Goal: Task Accomplishment & Management: Use online tool/utility

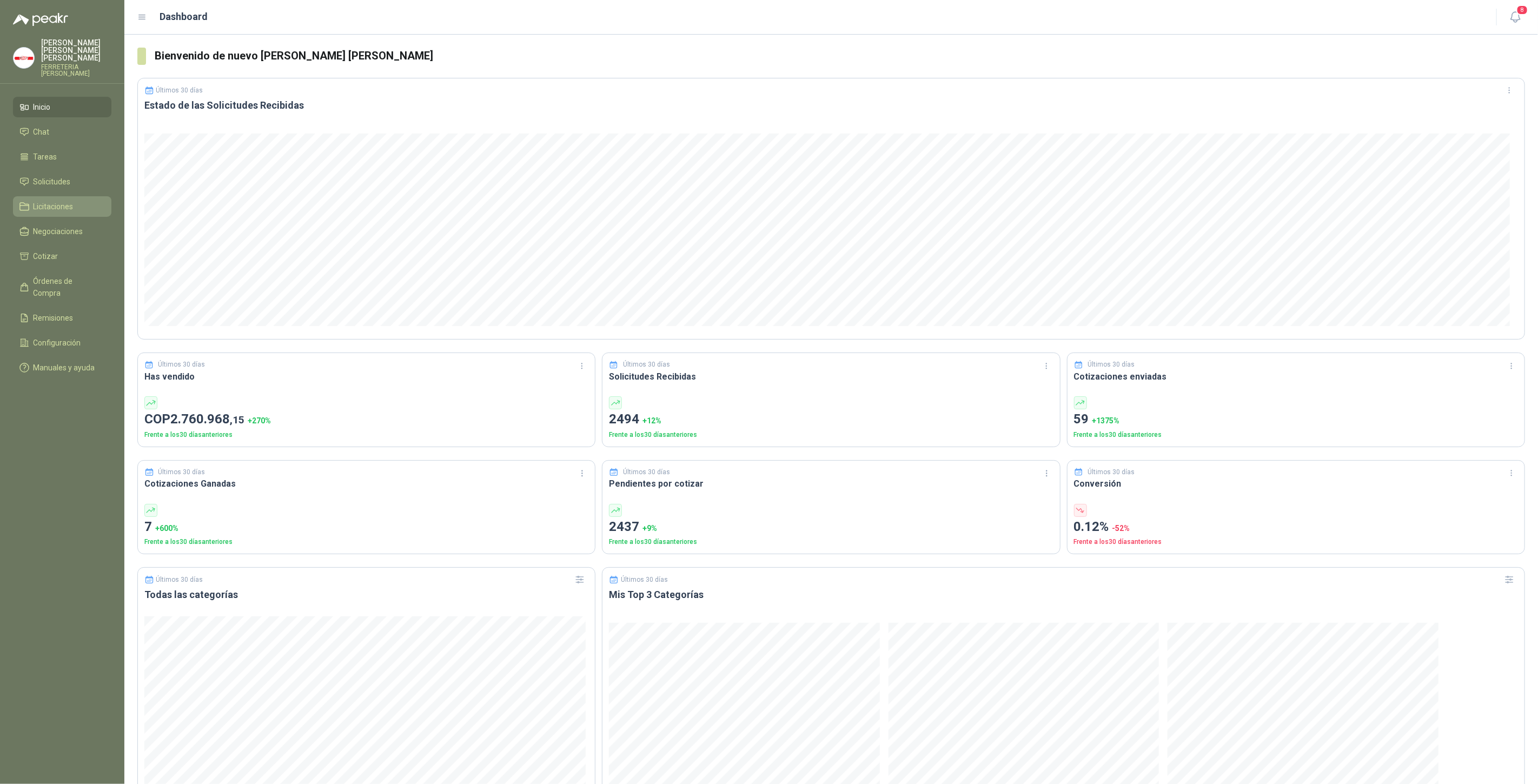
click at [62, 201] on span "Licitaciones" at bounding box center [53, 207] width 40 height 12
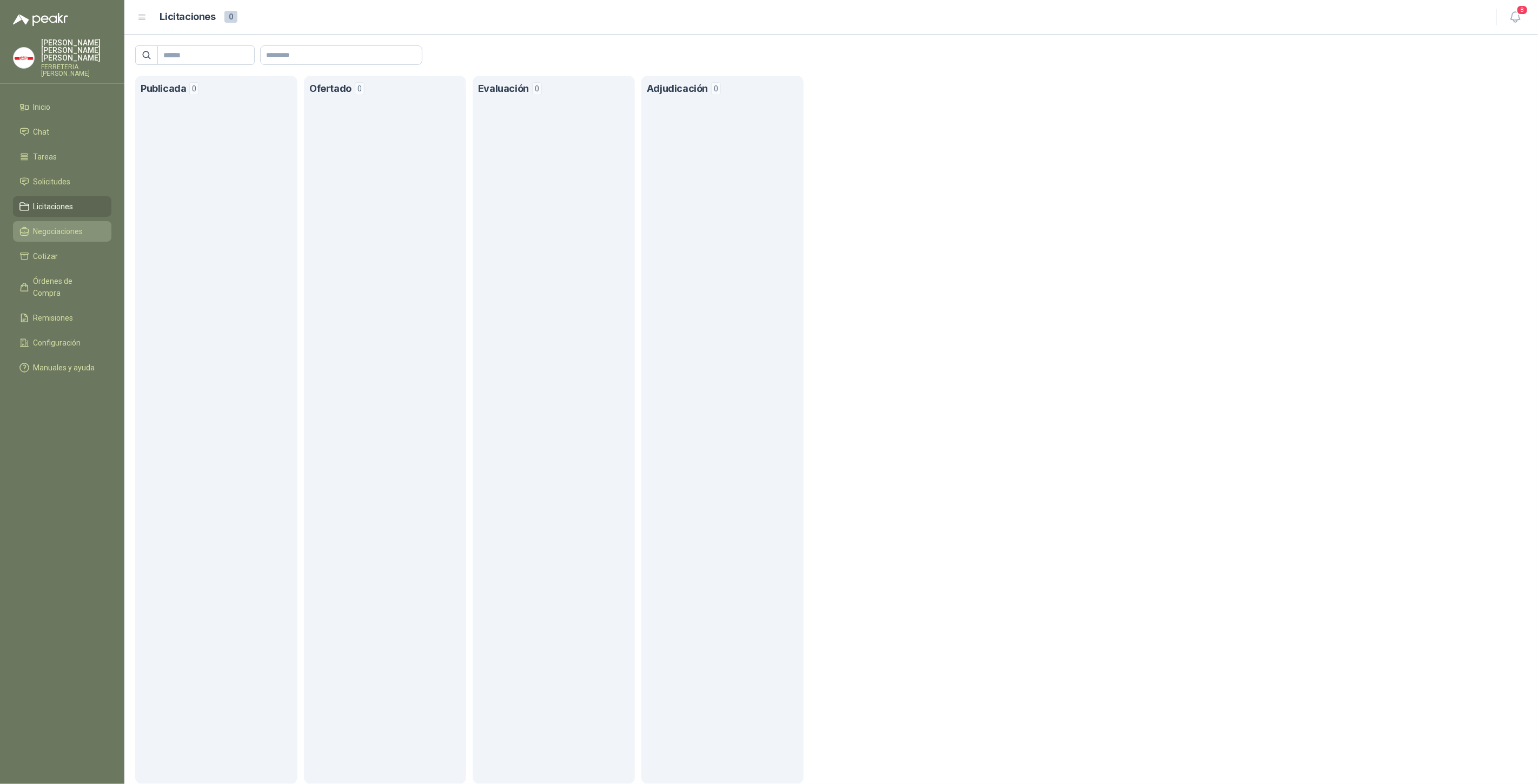
click at [72, 226] on span "Negociaciones" at bounding box center [58, 231] width 49 height 12
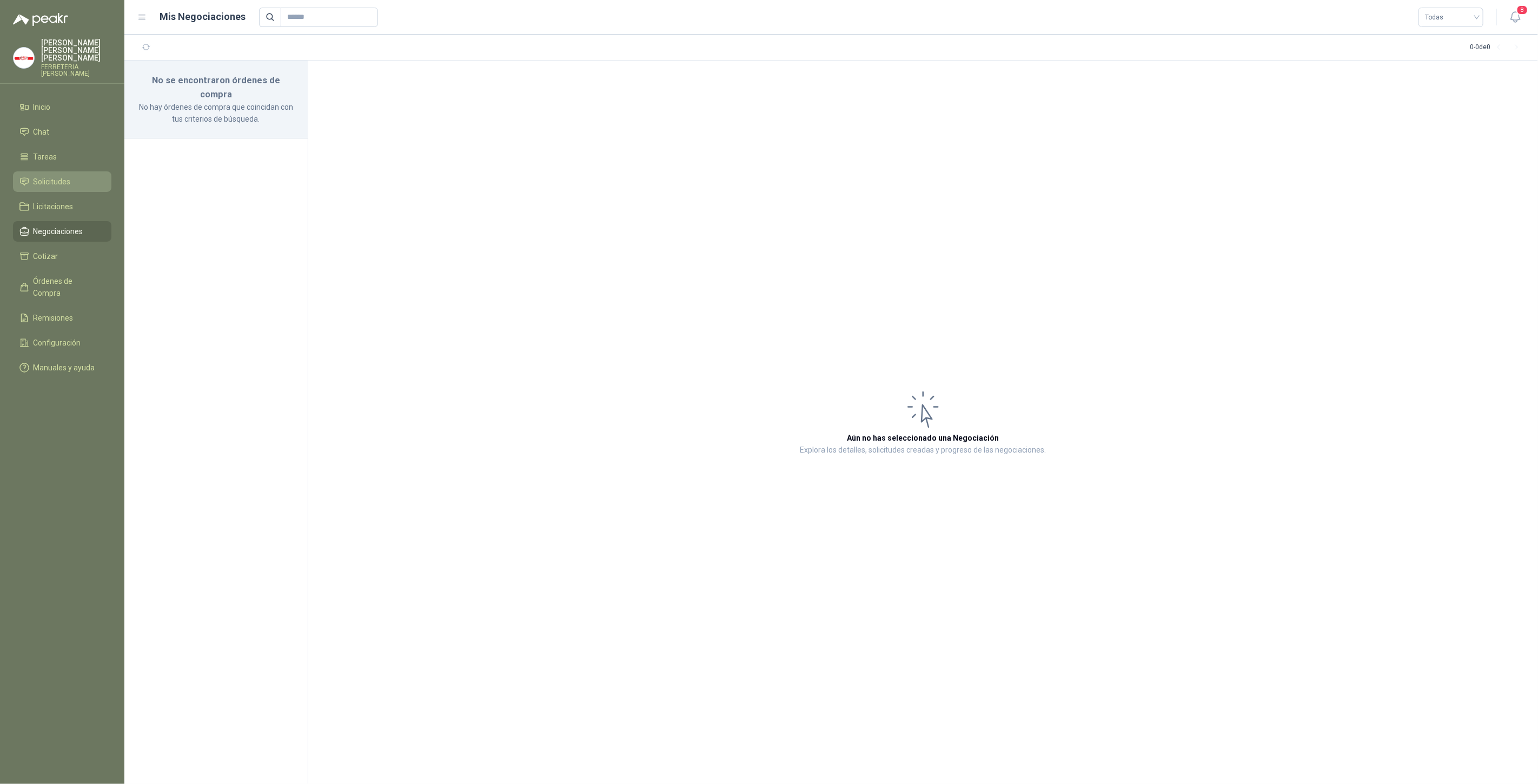
click at [59, 177] on span "Solicitudes" at bounding box center [52, 182] width 37 height 12
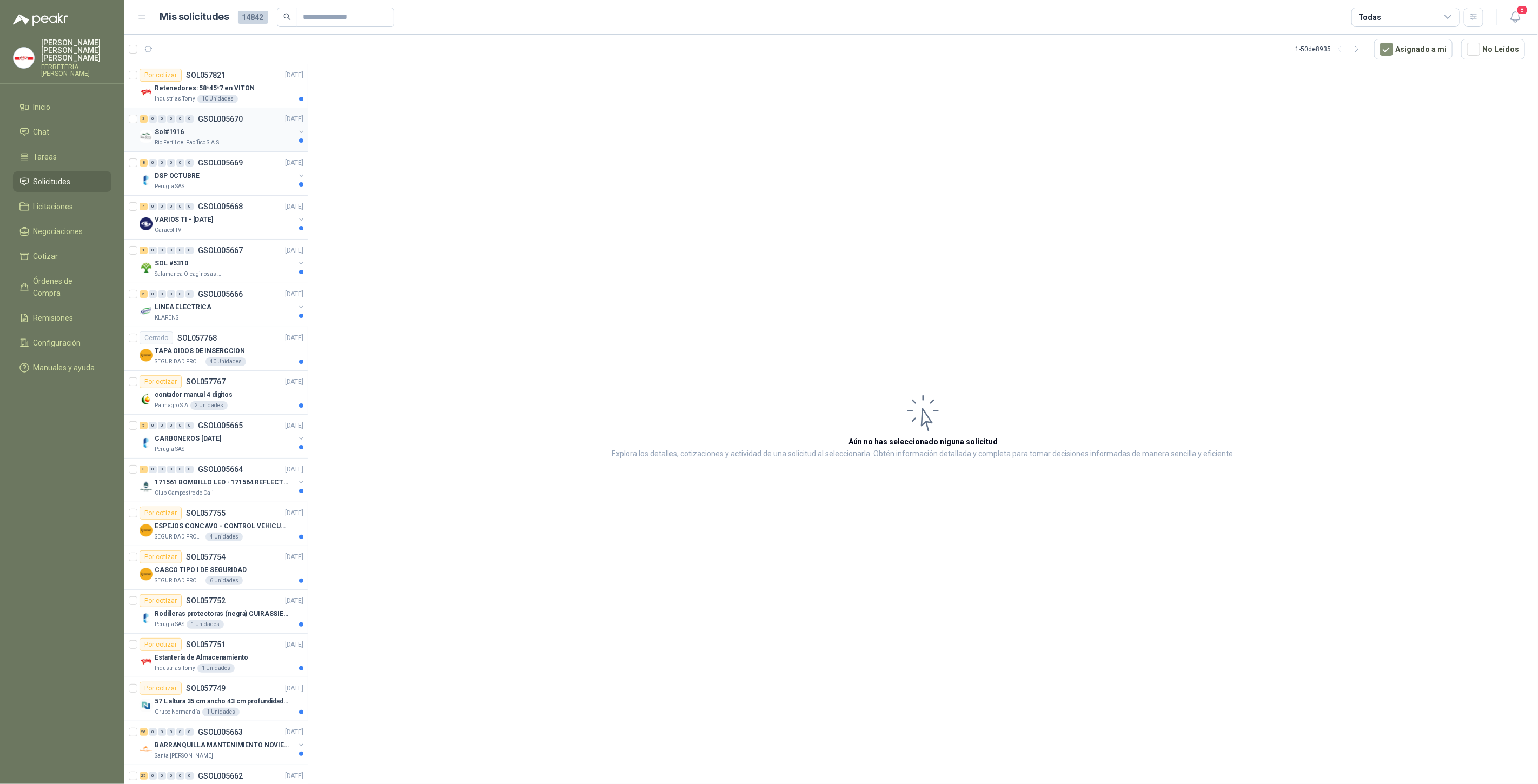
click at [195, 129] on div "Sol#1916" at bounding box center [225, 132] width 140 height 13
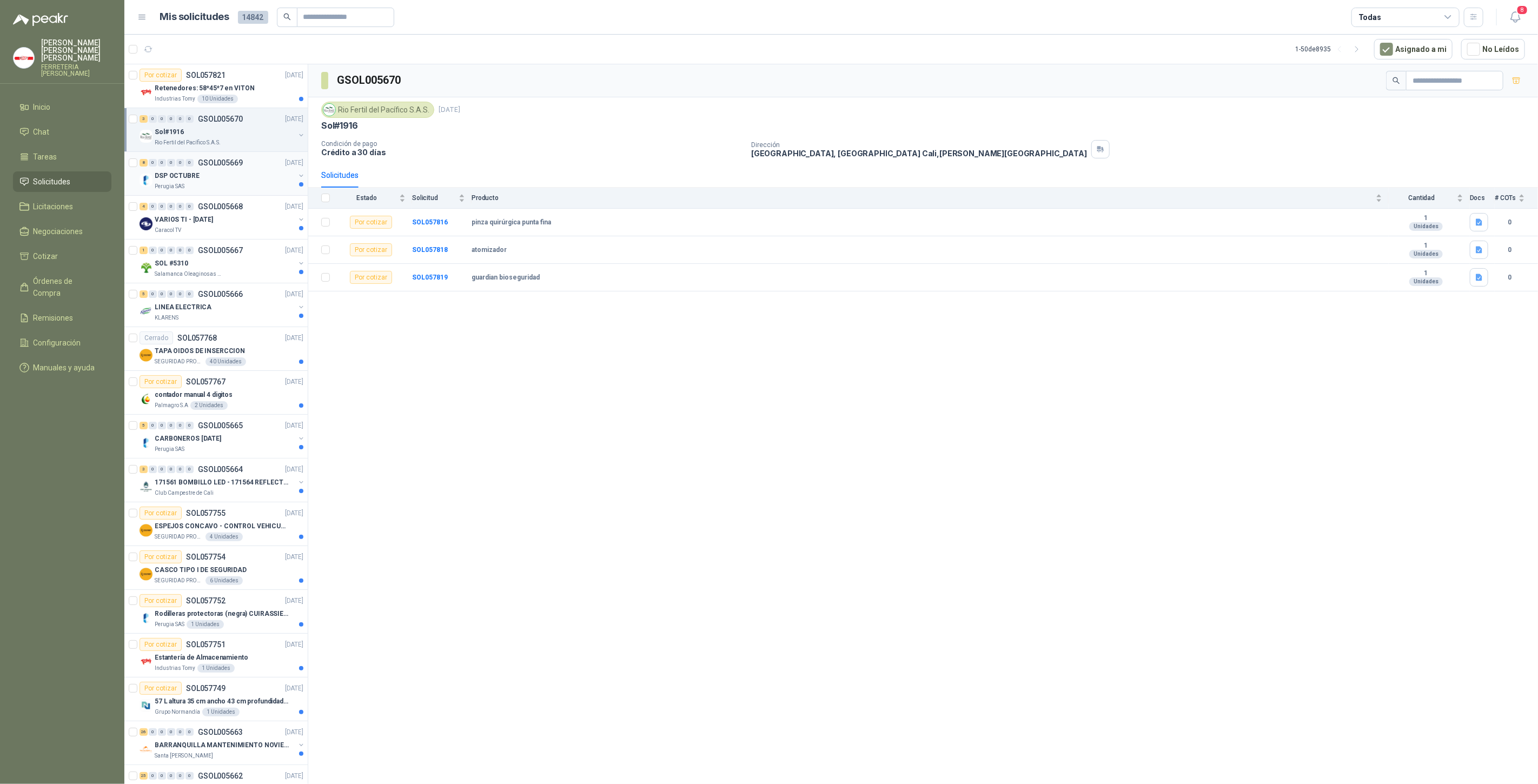
click at [180, 182] on p "Perugia SAS" at bounding box center [169, 186] width 30 height 8
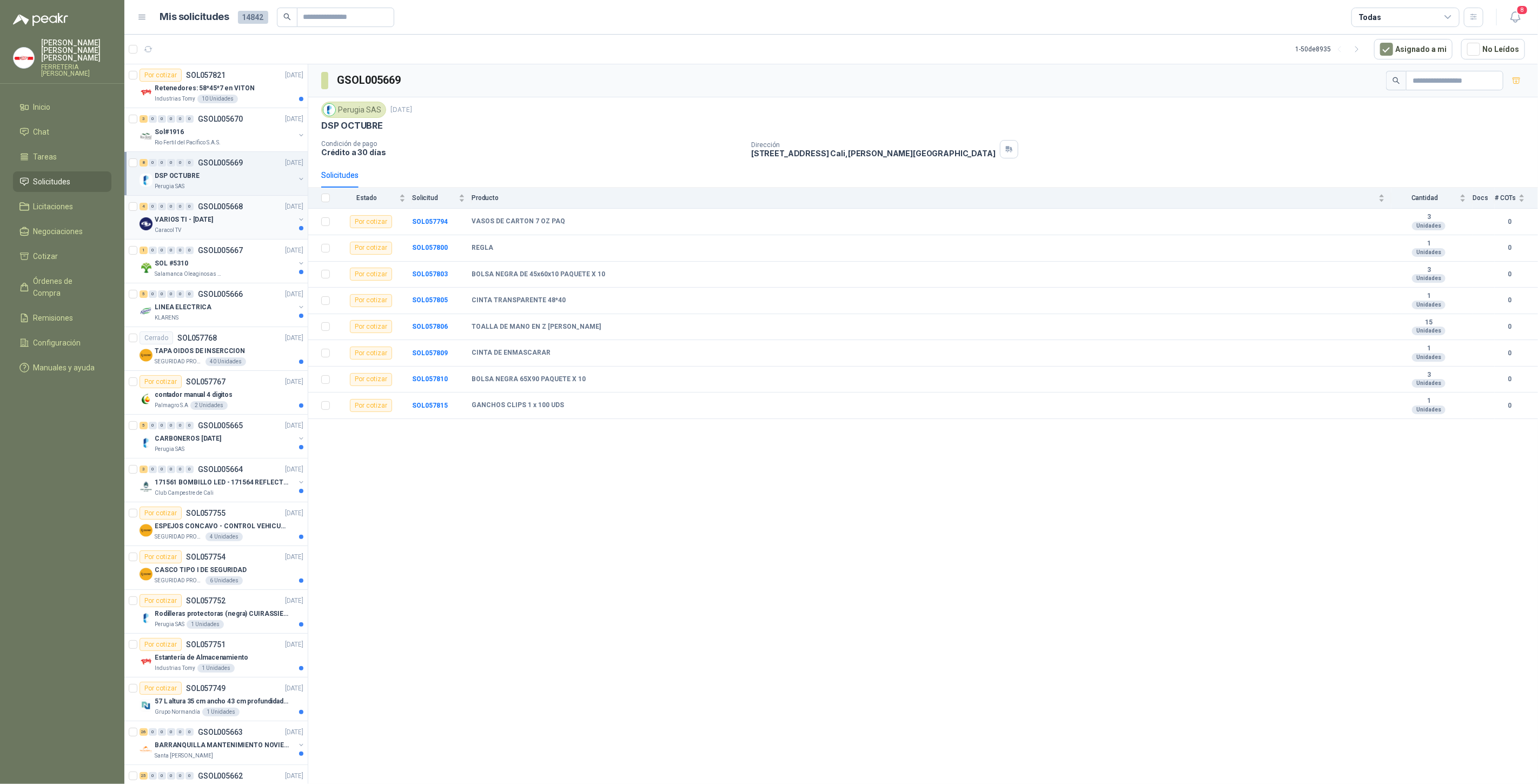
click at [190, 220] on p "VARIOS TI - [DATE]" at bounding box center [183, 219] width 59 height 10
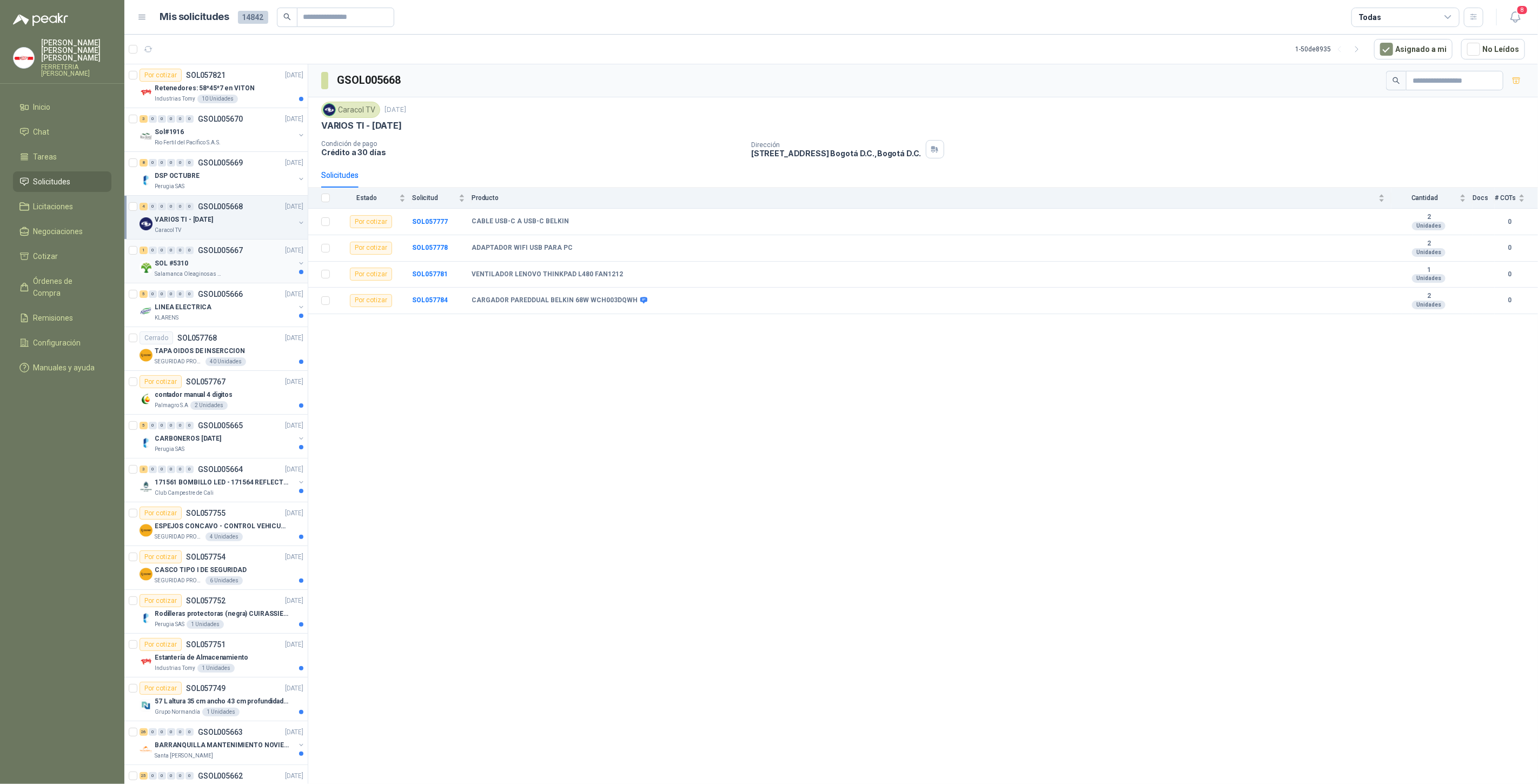
click at [200, 257] on div "SOL #5310" at bounding box center [225, 263] width 140 height 13
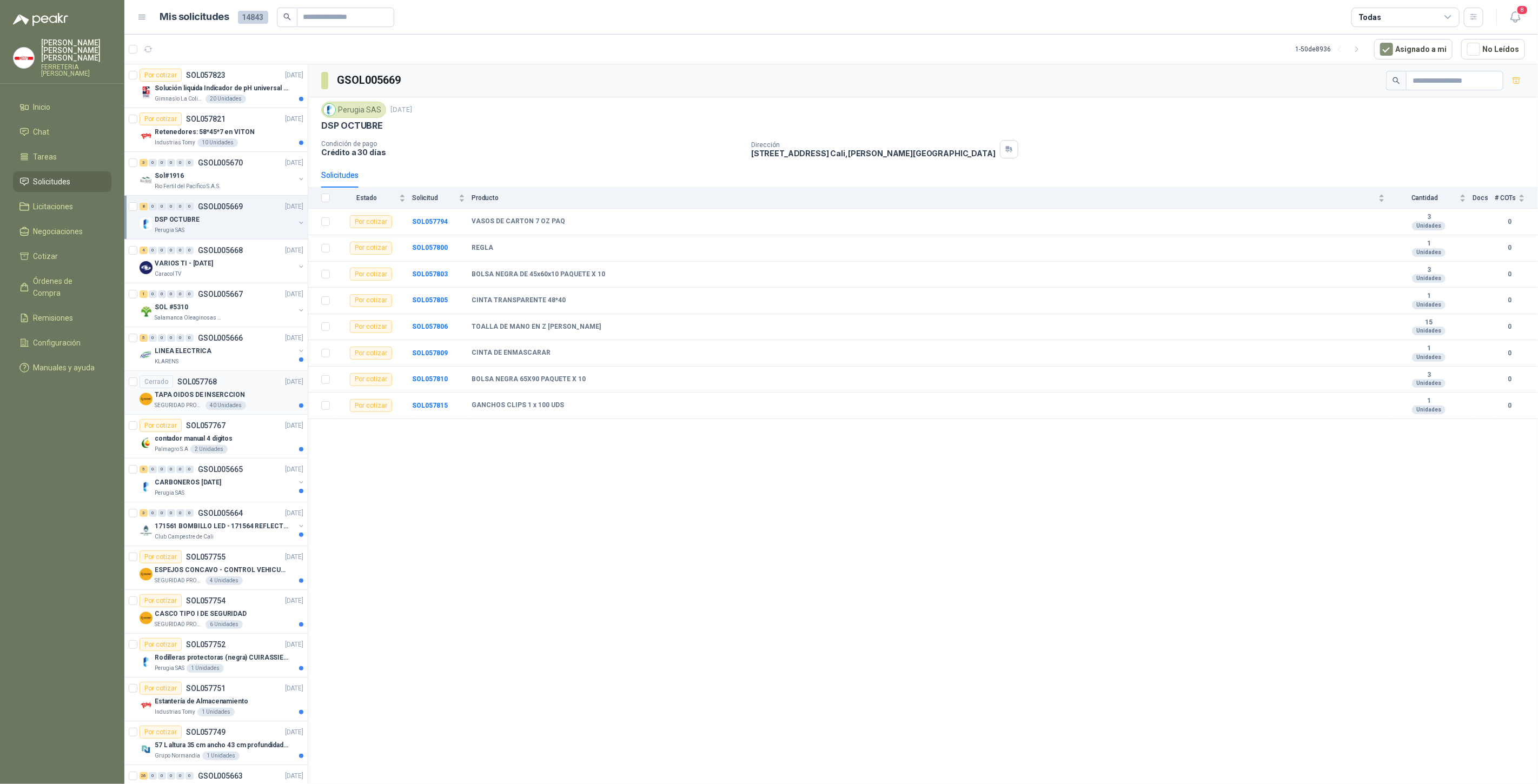
click at [177, 410] on article "Cerrado SOL057768 [DATE] TAPA OIDOS DE INSERCCION SEGURIDAD PROVISER LTDA 40 Un…" at bounding box center [215, 393] width 183 height 44
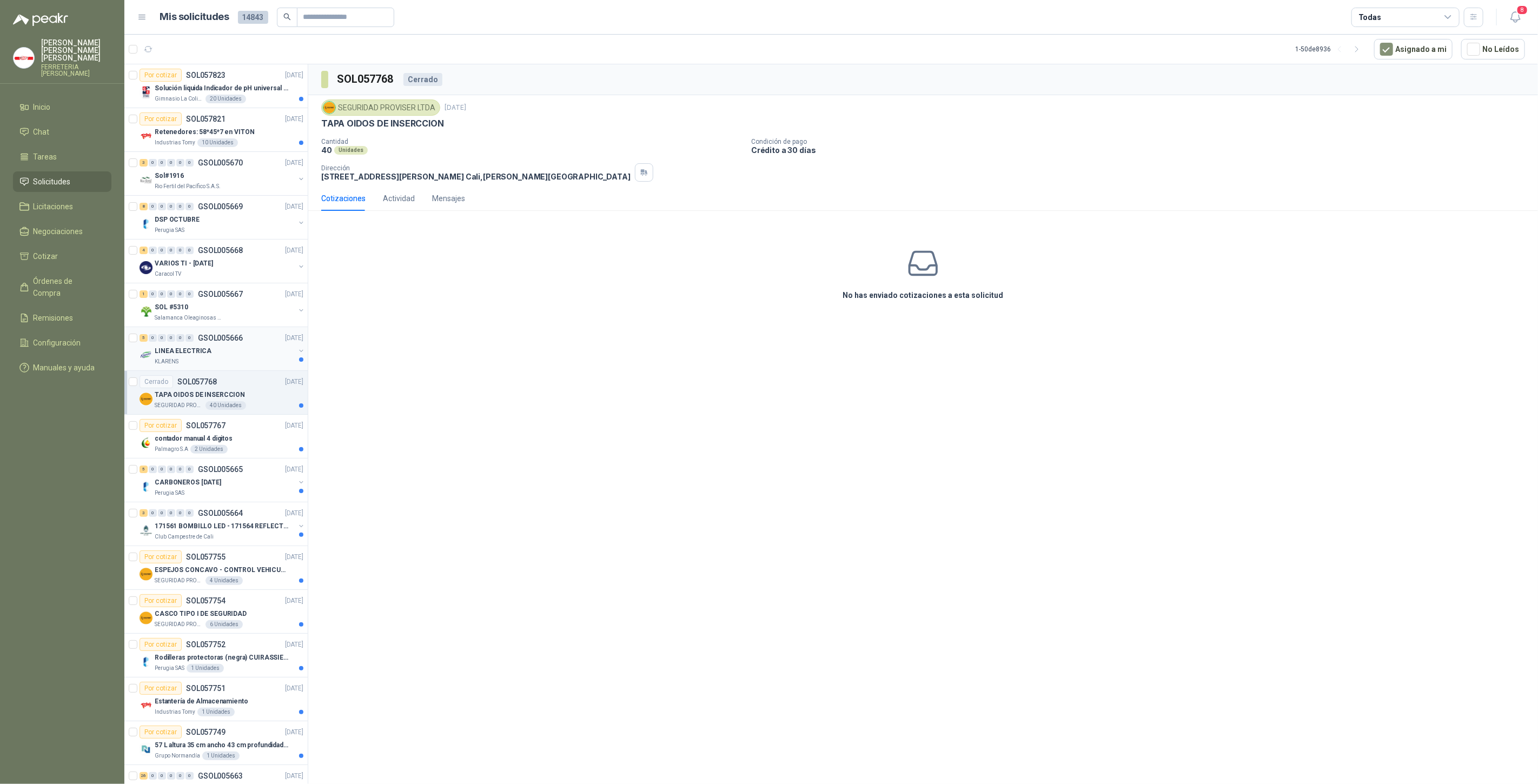
click at [201, 350] on p "LINEA ELECTRICA" at bounding box center [183, 351] width 57 height 10
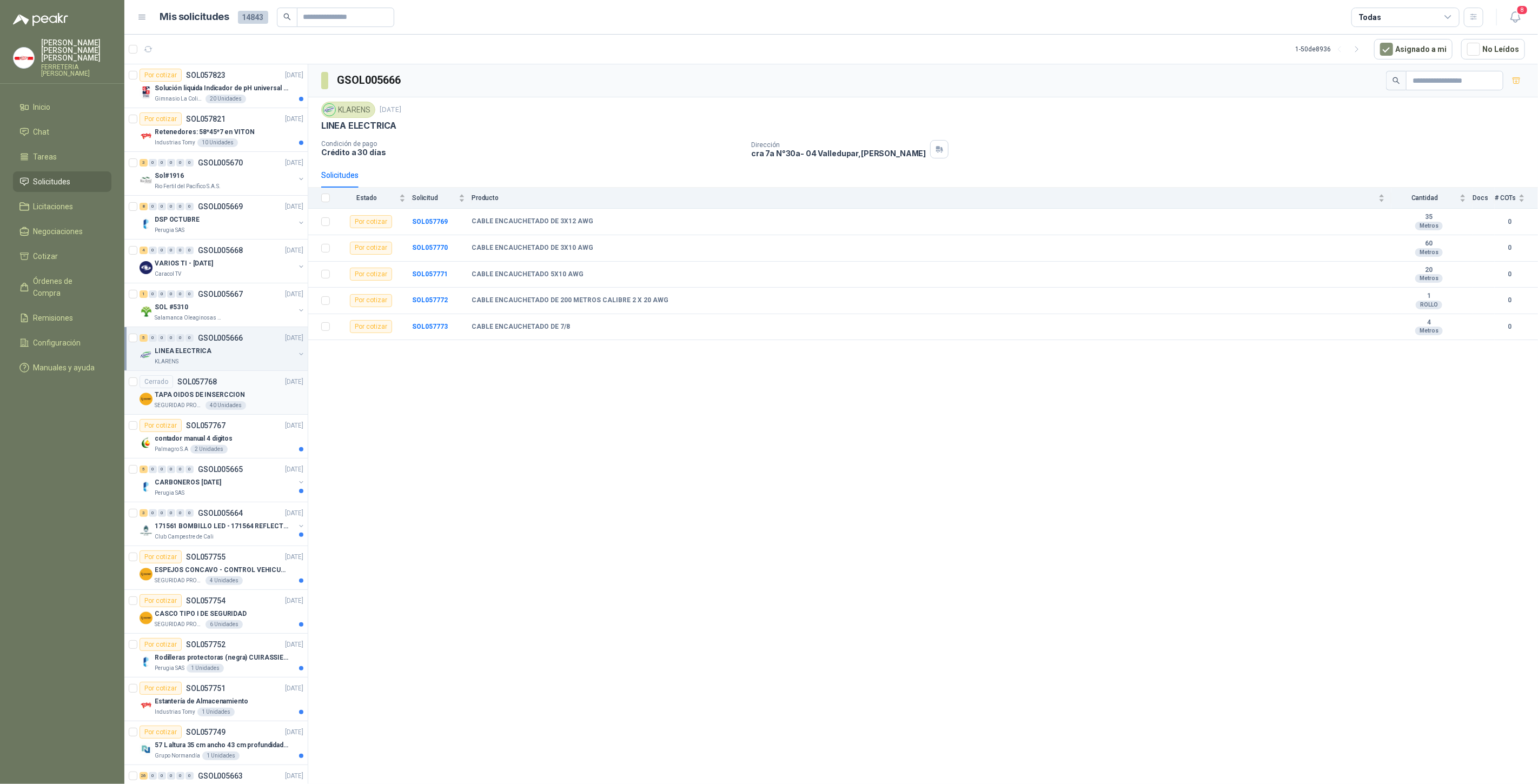
click at [193, 401] on p "SEGURIDAD PROVISER LTDA" at bounding box center [179, 405] width 49 height 8
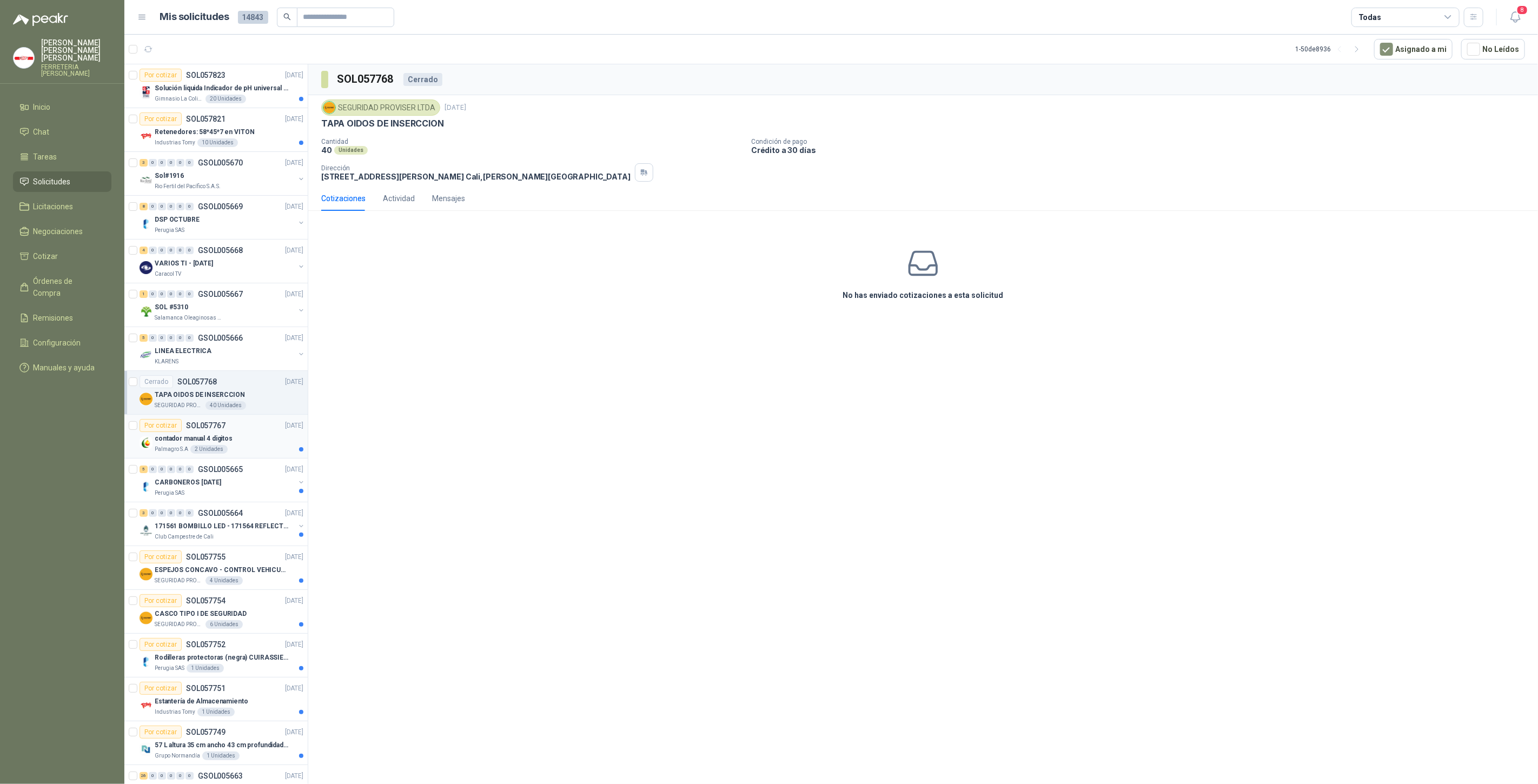
click at [204, 442] on div "contador manual 4 digitos" at bounding box center [228, 438] width 148 height 13
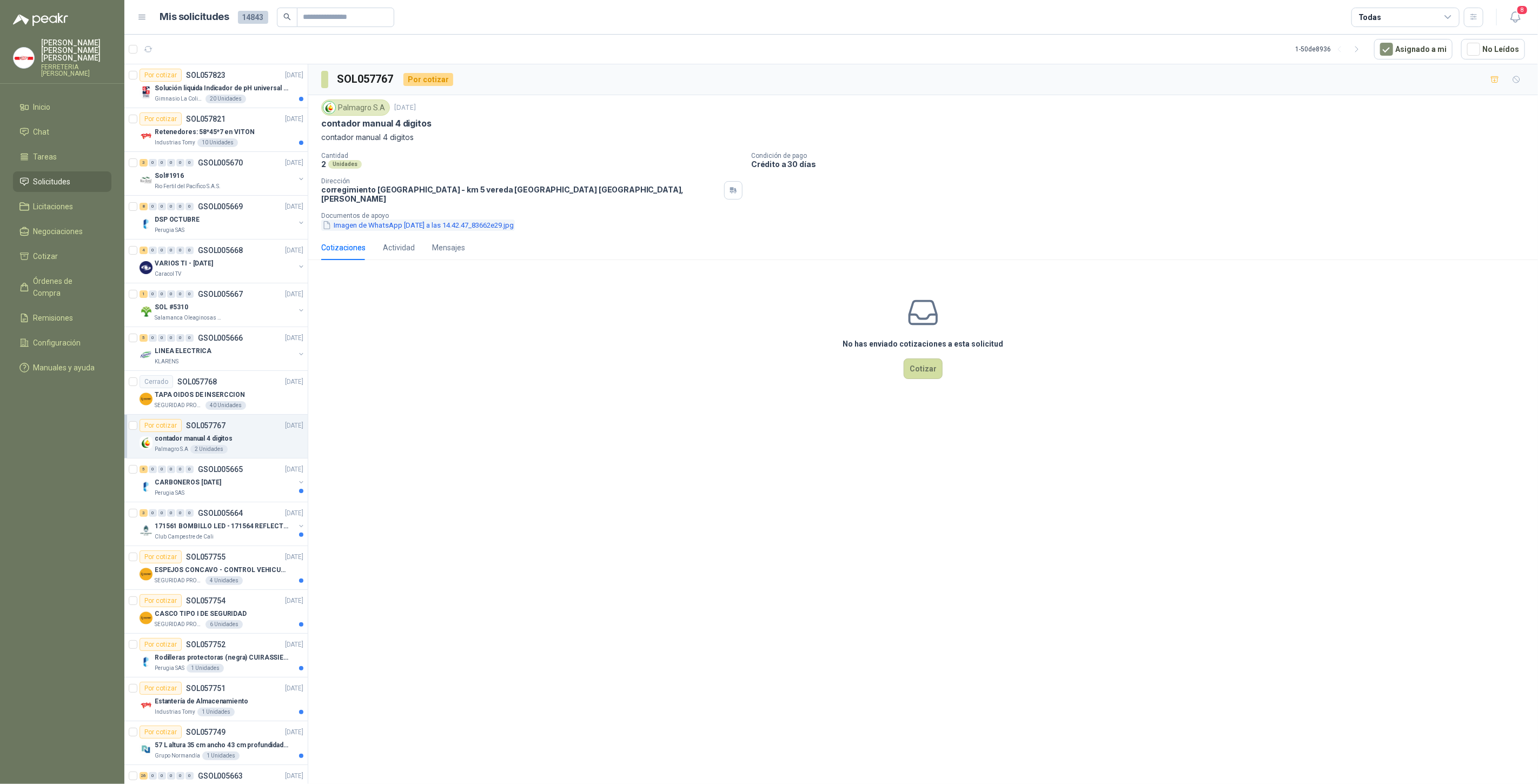
click at [378, 219] on button "Imagen de WhatsApp [DATE] a las 14.42.47_83662e29.jpg" at bounding box center [418, 225] width 193 height 11
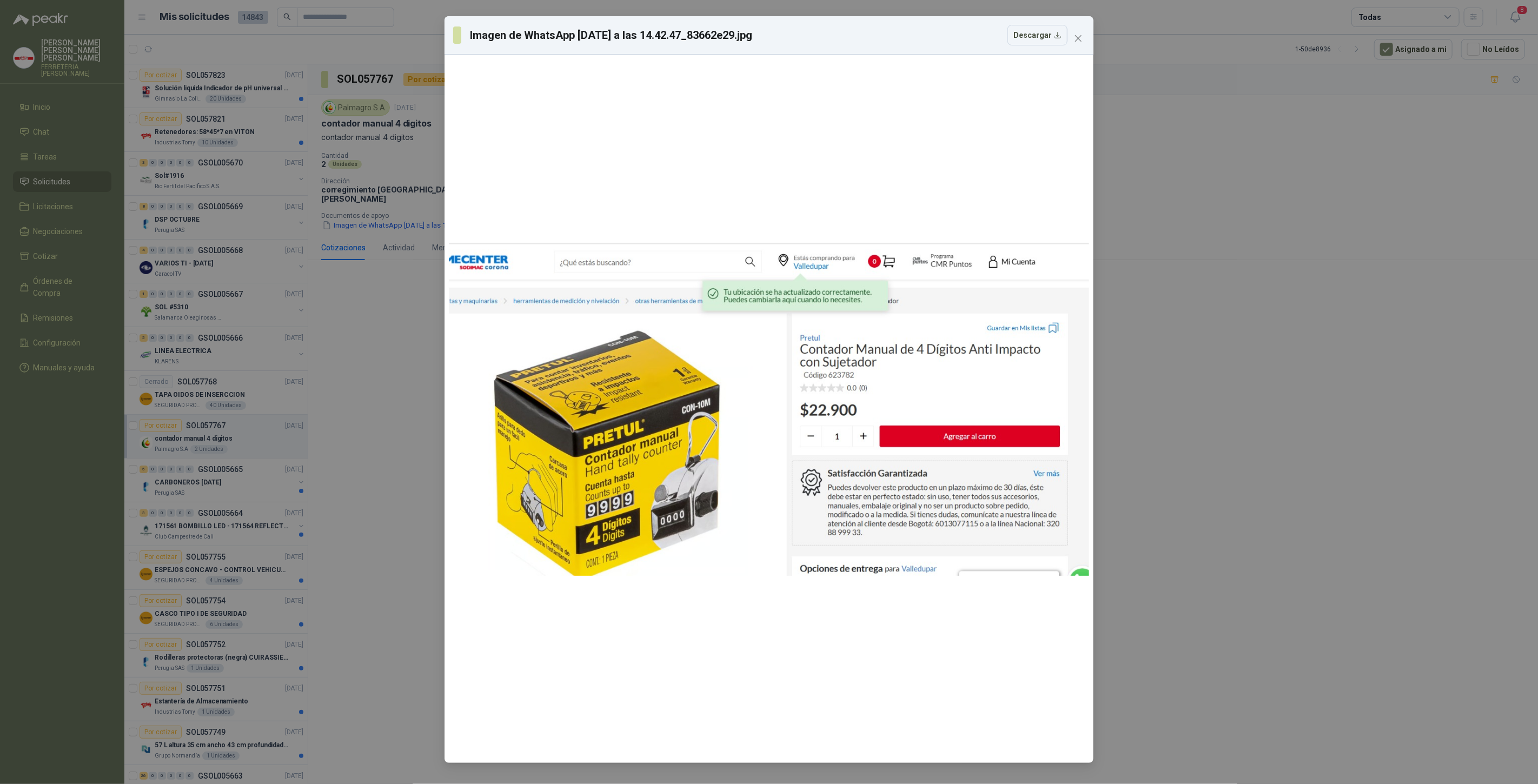
click at [388, 206] on div "Imagen de WhatsApp [DATE] a las 14.42.47_83662e29.jpg Descargar" at bounding box center [769, 392] width 1538 height 784
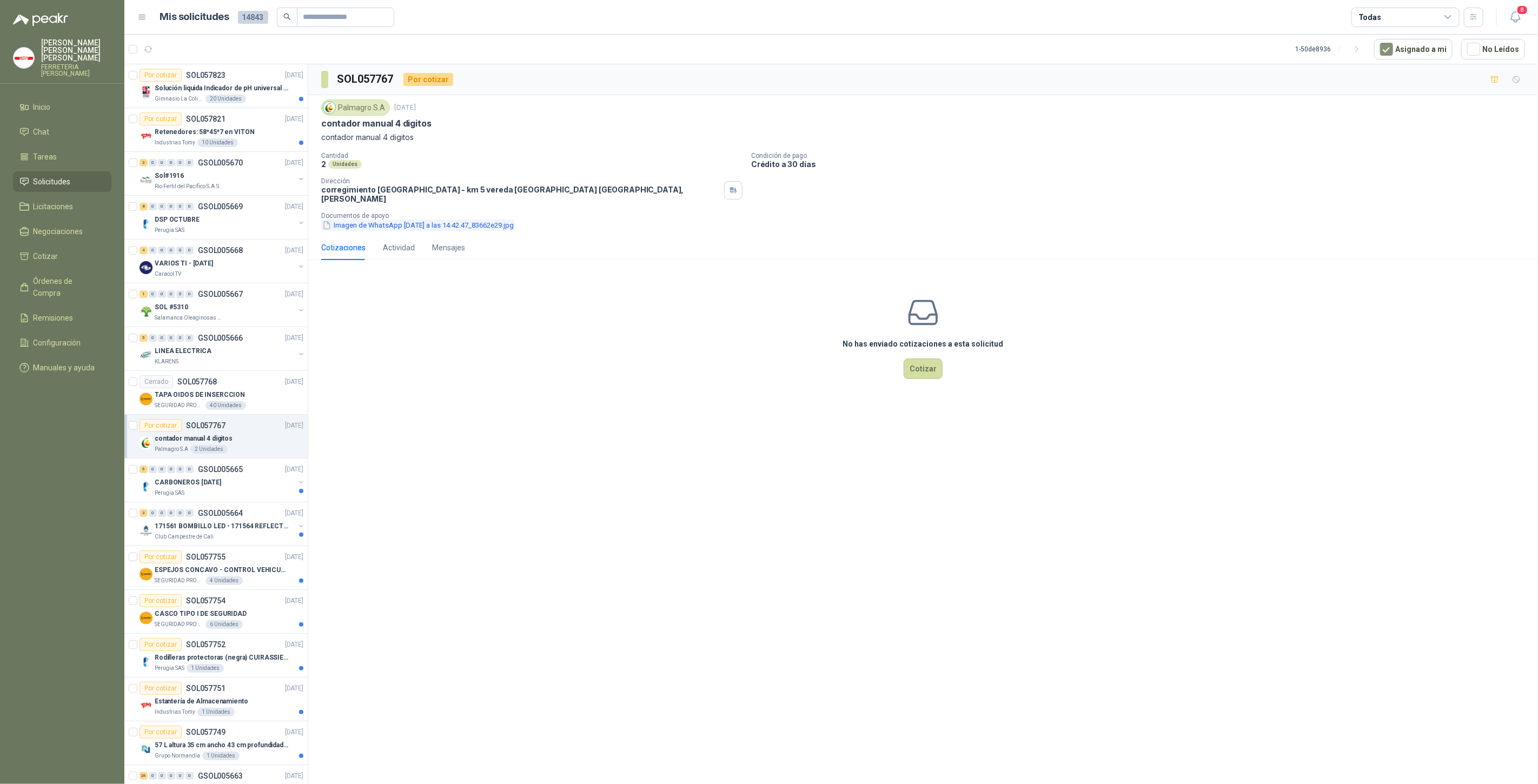
click at [371, 220] on button "Imagen de WhatsApp [DATE] a las 14.42.47_83662e29.jpg" at bounding box center [418, 225] width 193 height 11
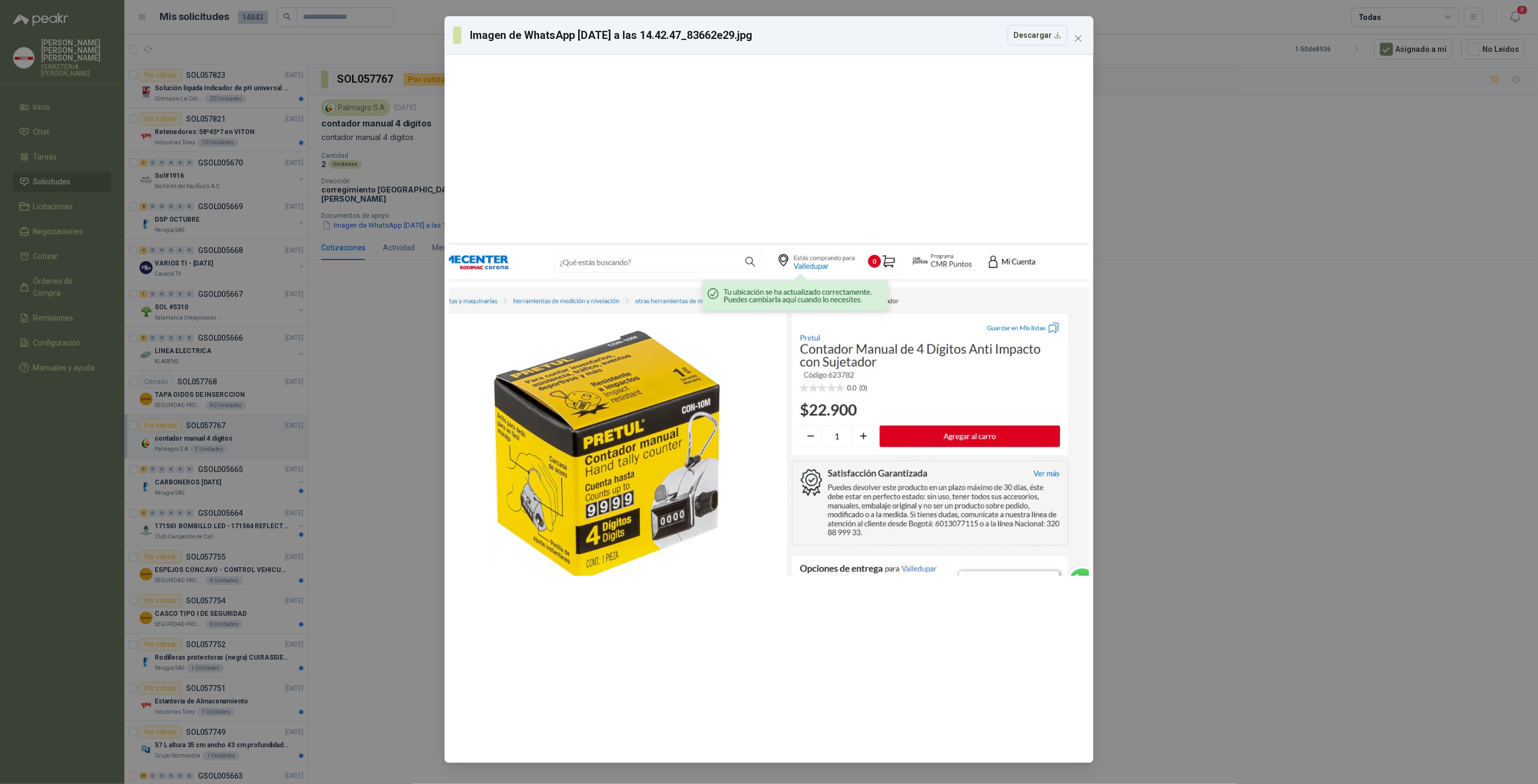
click at [362, 265] on div "Imagen de WhatsApp [DATE] a las 14.42.47_83662e29.jpg Descargar" at bounding box center [769, 392] width 1538 height 784
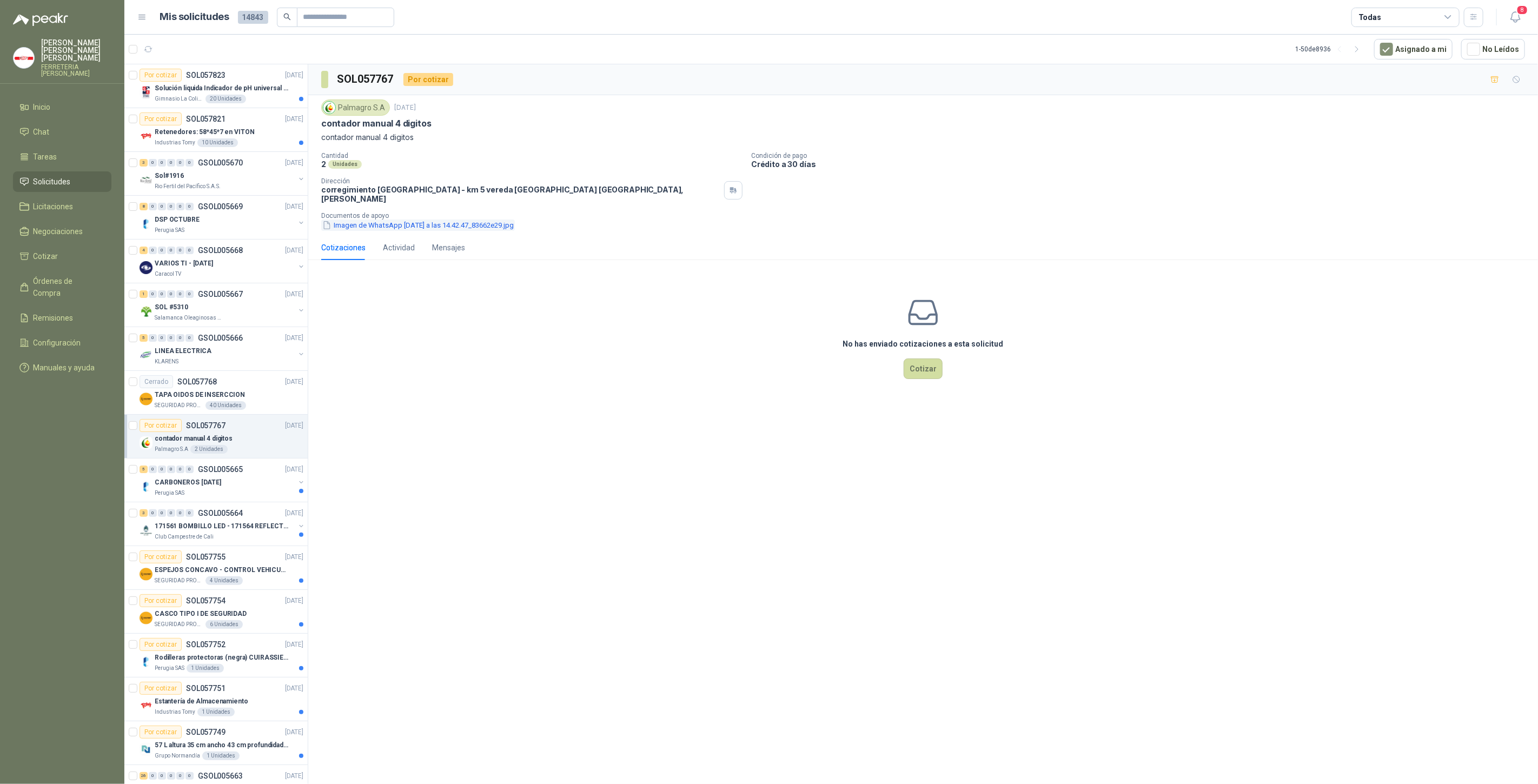
drag, startPoint x: 365, startPoint y: 217, endPoint x: 423, endPoint y: 218, distance: 58.0
click at [365, 219] on button "Imagen de WhatsApp [DATE] a las 14.42.47_83662e29.jpg" at bounding box center [418, 225] width 193 height 11
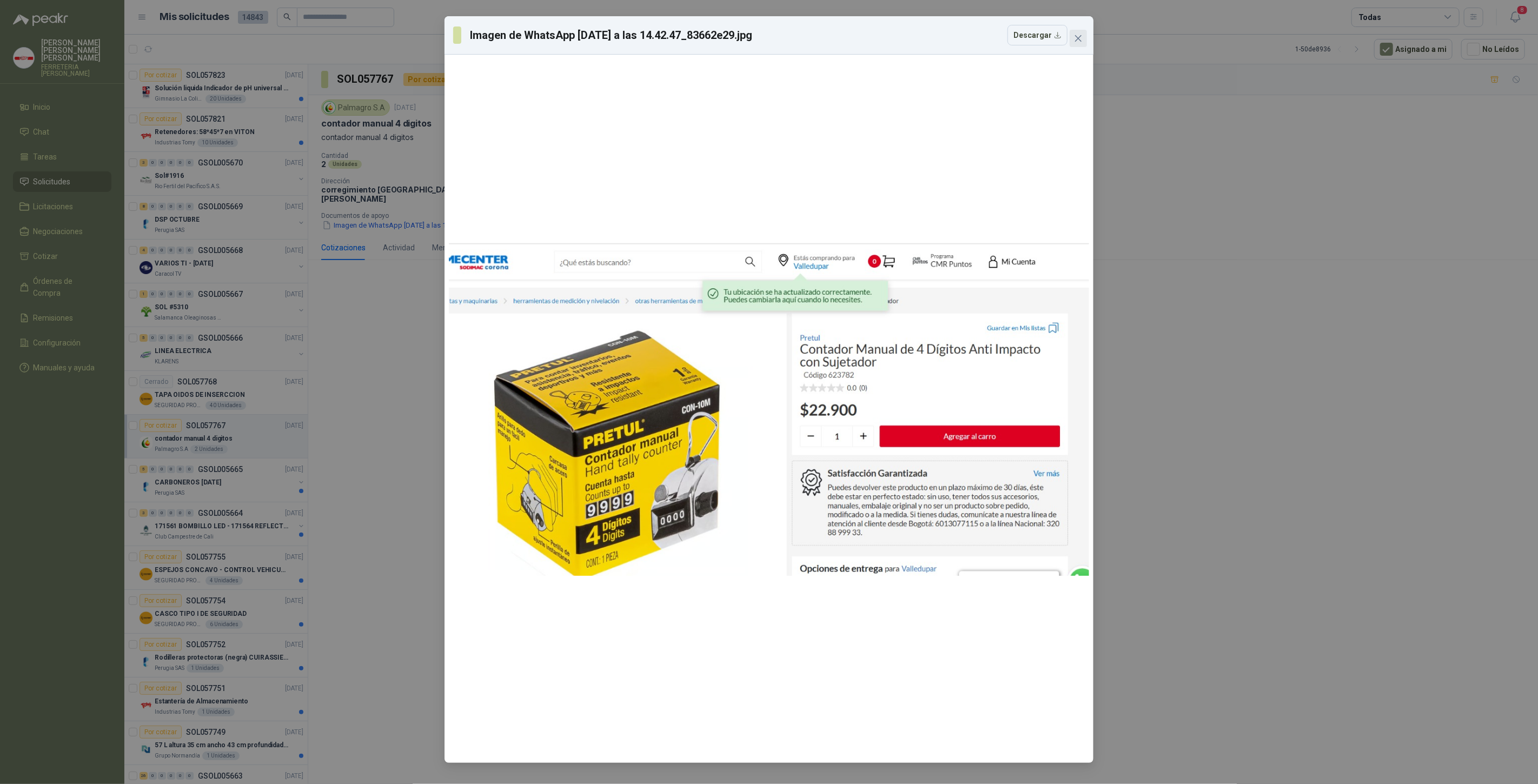
click at [1077, 40] on icon "close" at bounding box center [1078, 38] width 8 height 8
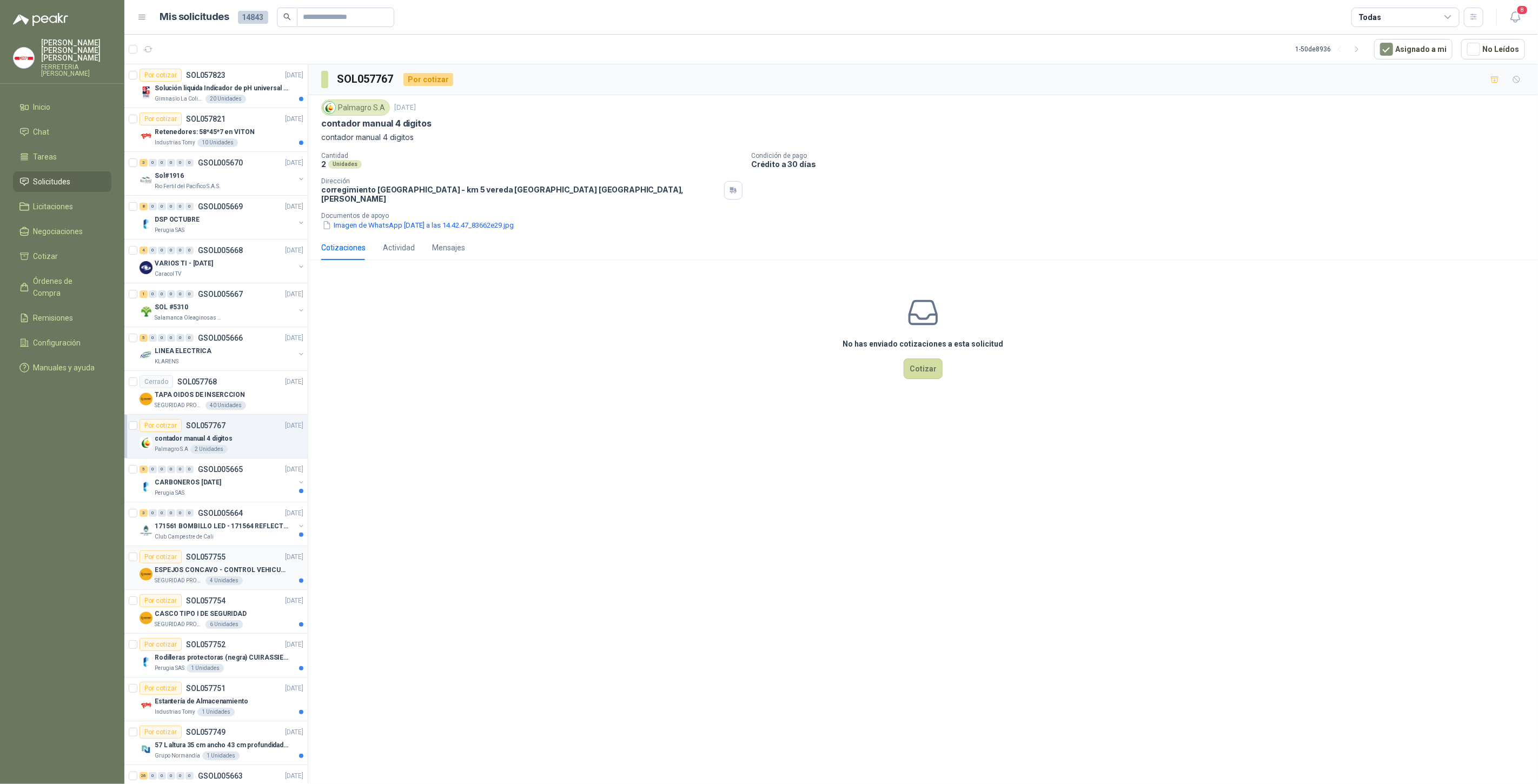
scroll to position [280, 0]
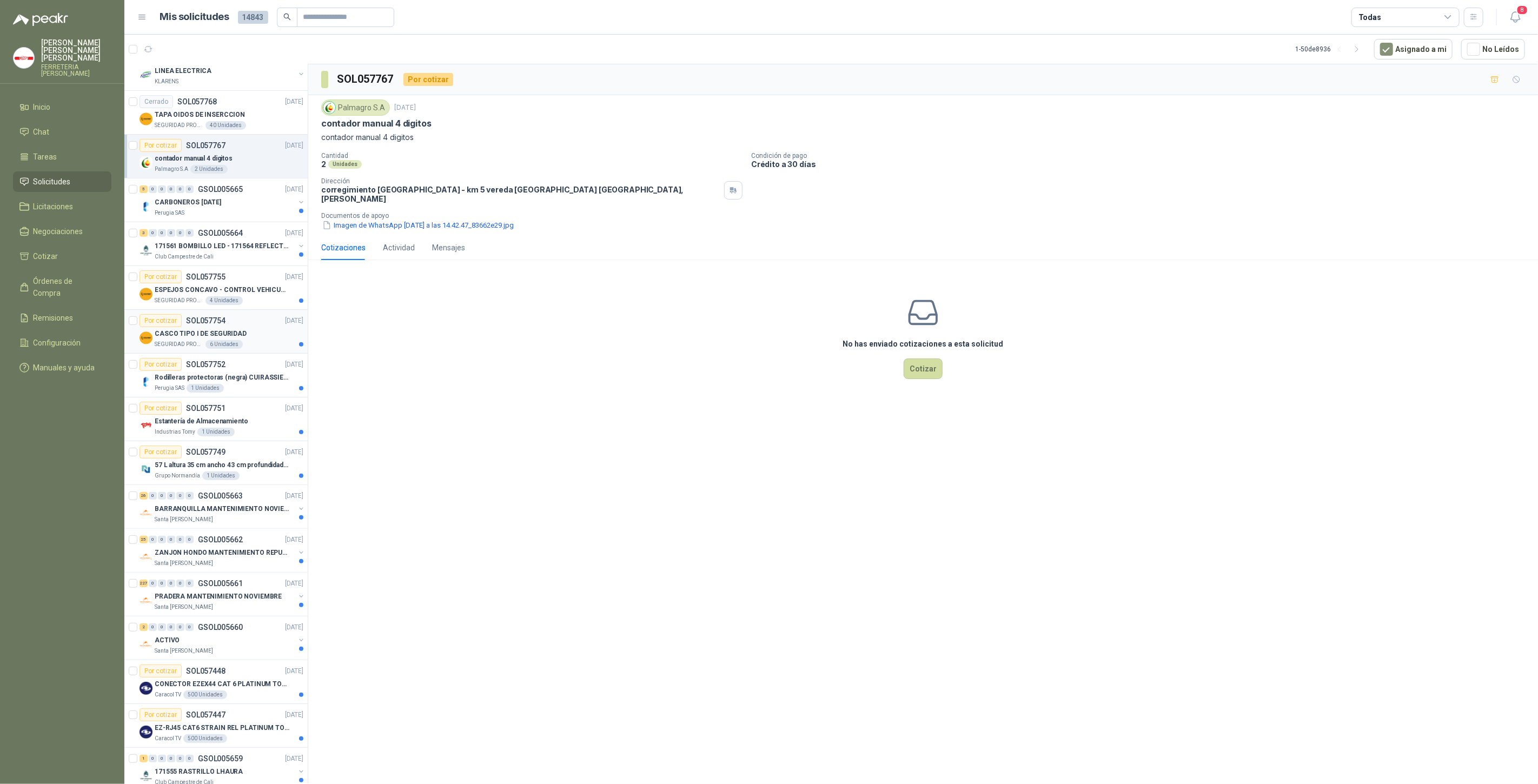
click at [223, 340] on div "6 Unidades" at bounding box center [224, 344] width 37 height 8
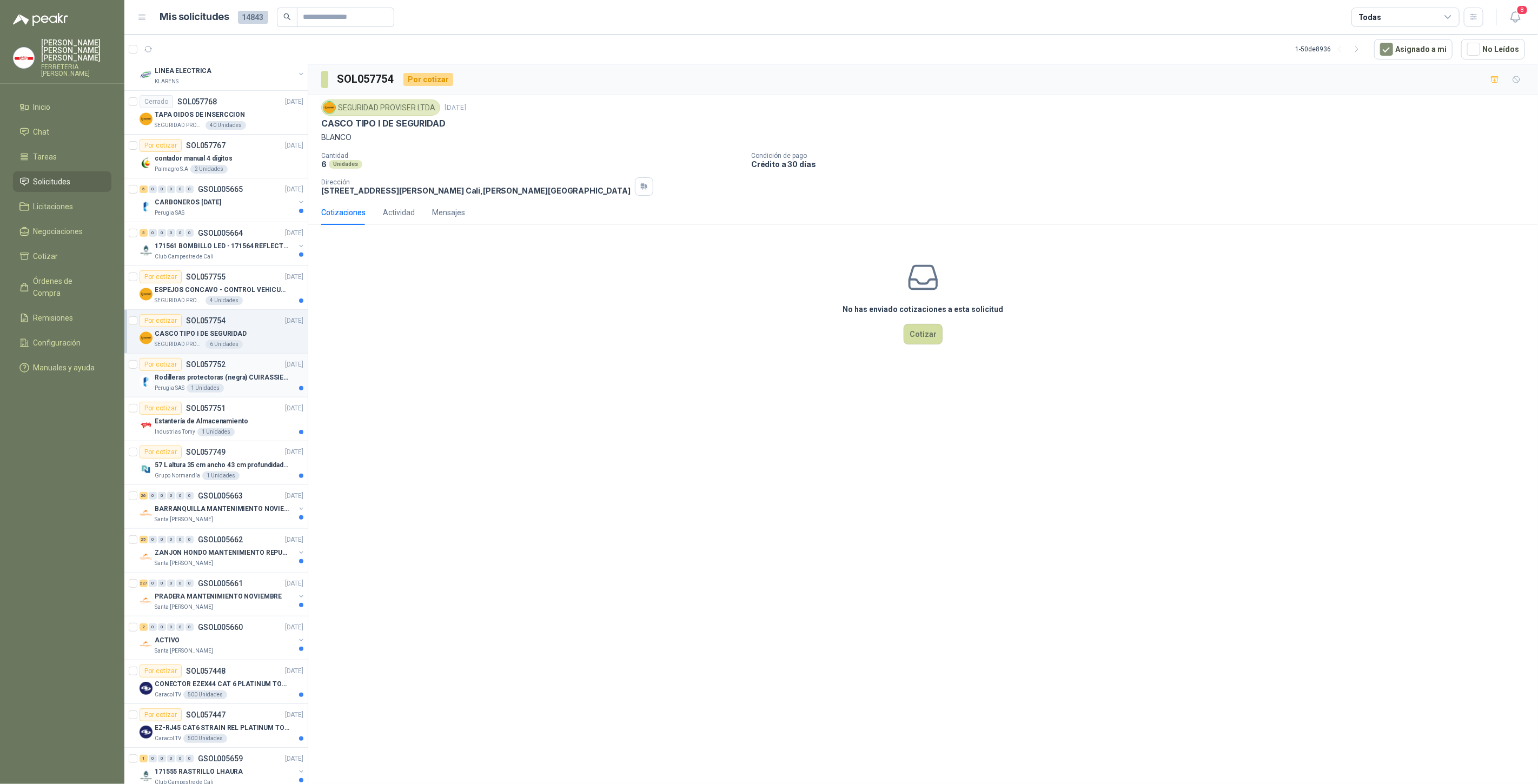
click at [188, 377] on p "Rodilleras protectoras (negra) CUIRASSIER para motocicleta, rodilleras para mot…" at bounding box center [222, 377] width 135 height 10
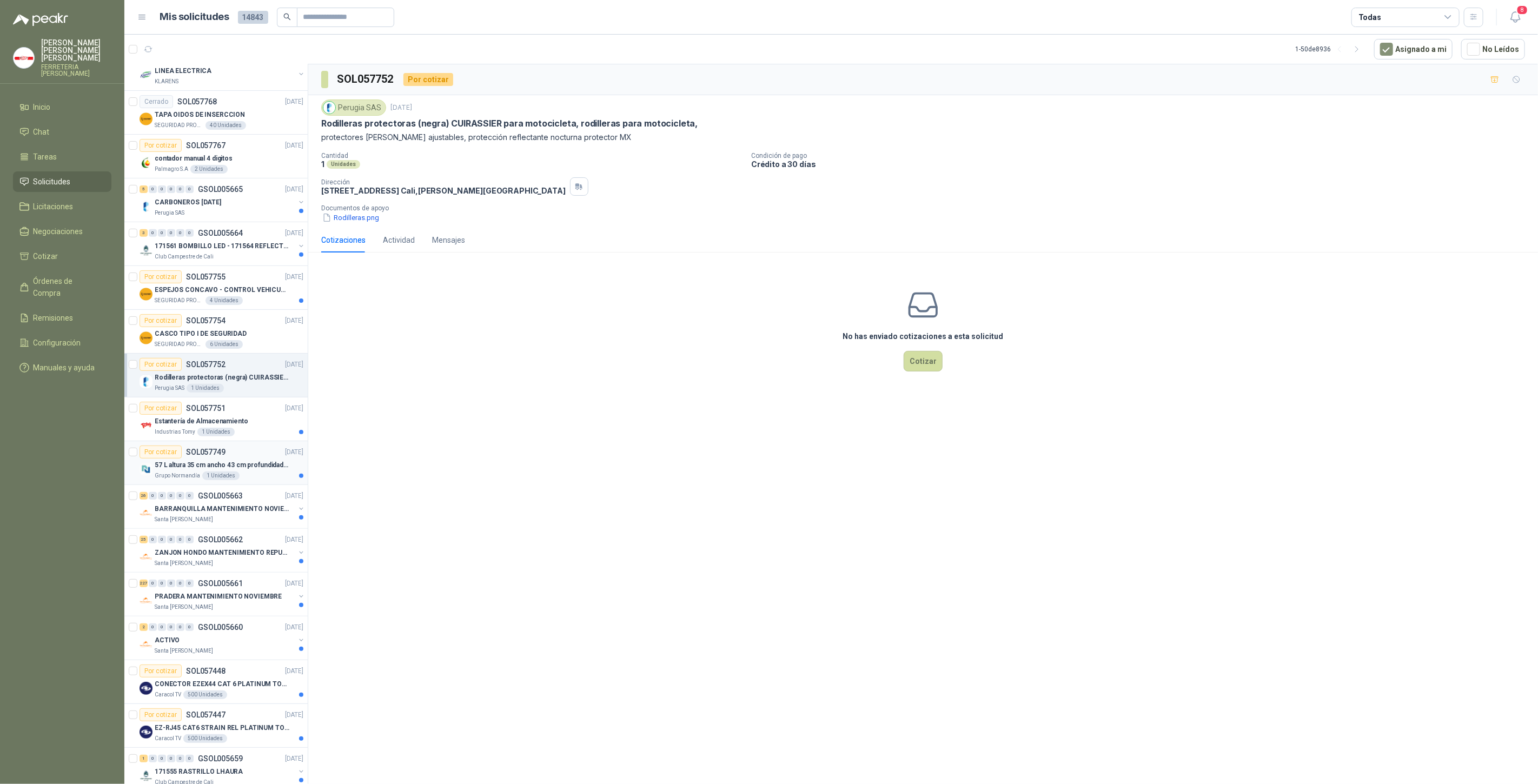
click at [195, 461] on p "57 L altura 35 cm ancho 43 cm profundidad 39 cm" at bounding box center [222, 465] width 135 height 10
click at [193, 507] on p "BARRANQUILLA MANTENIMIENTO NOVIEMBRE" at bounding box center [222, 508] width 135 height 10
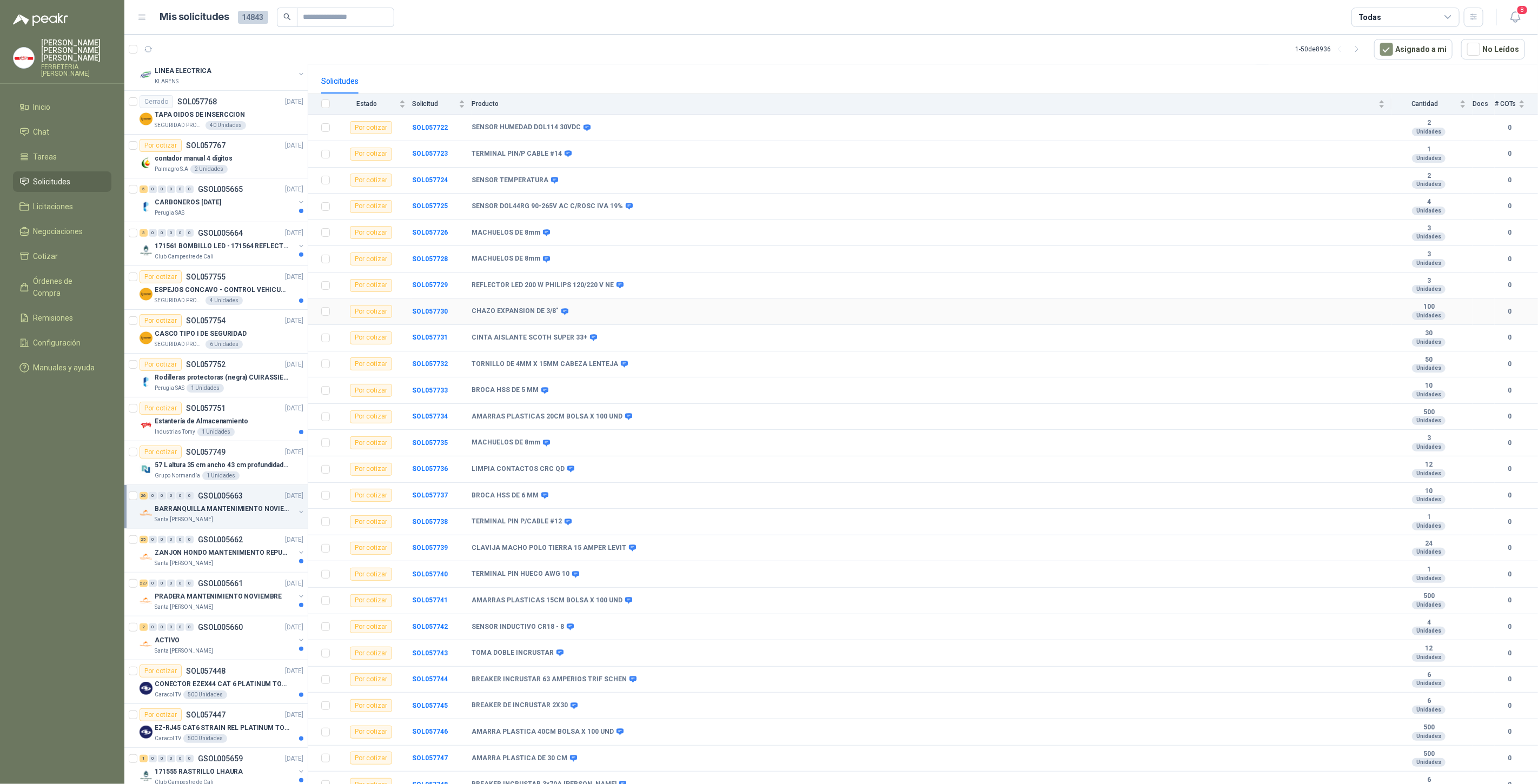
scroll to position [109, 0]
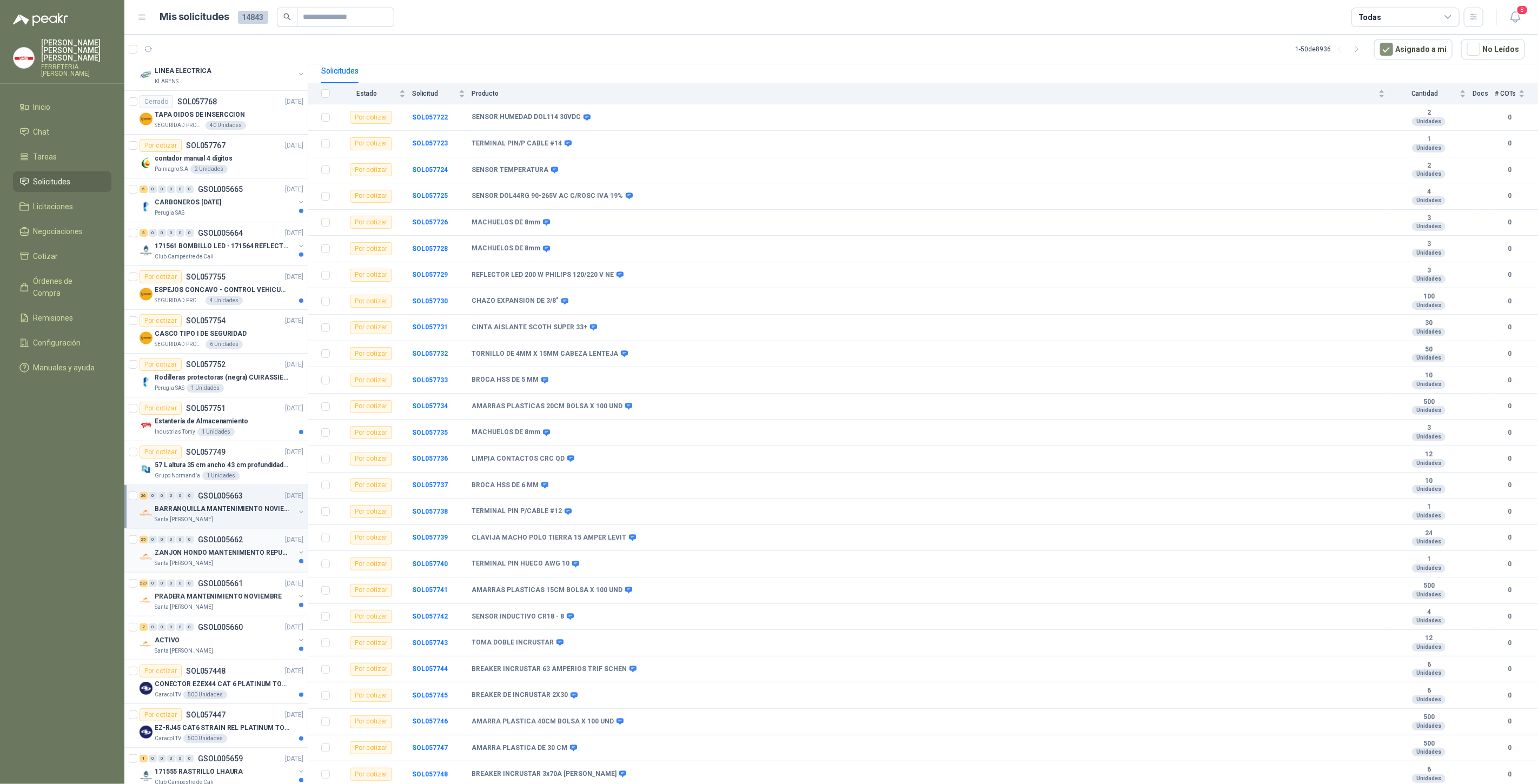
click at [193, 561] on p "Santa [PERSON_NAME]" at bounding box center [183, 563] width 59 height 8
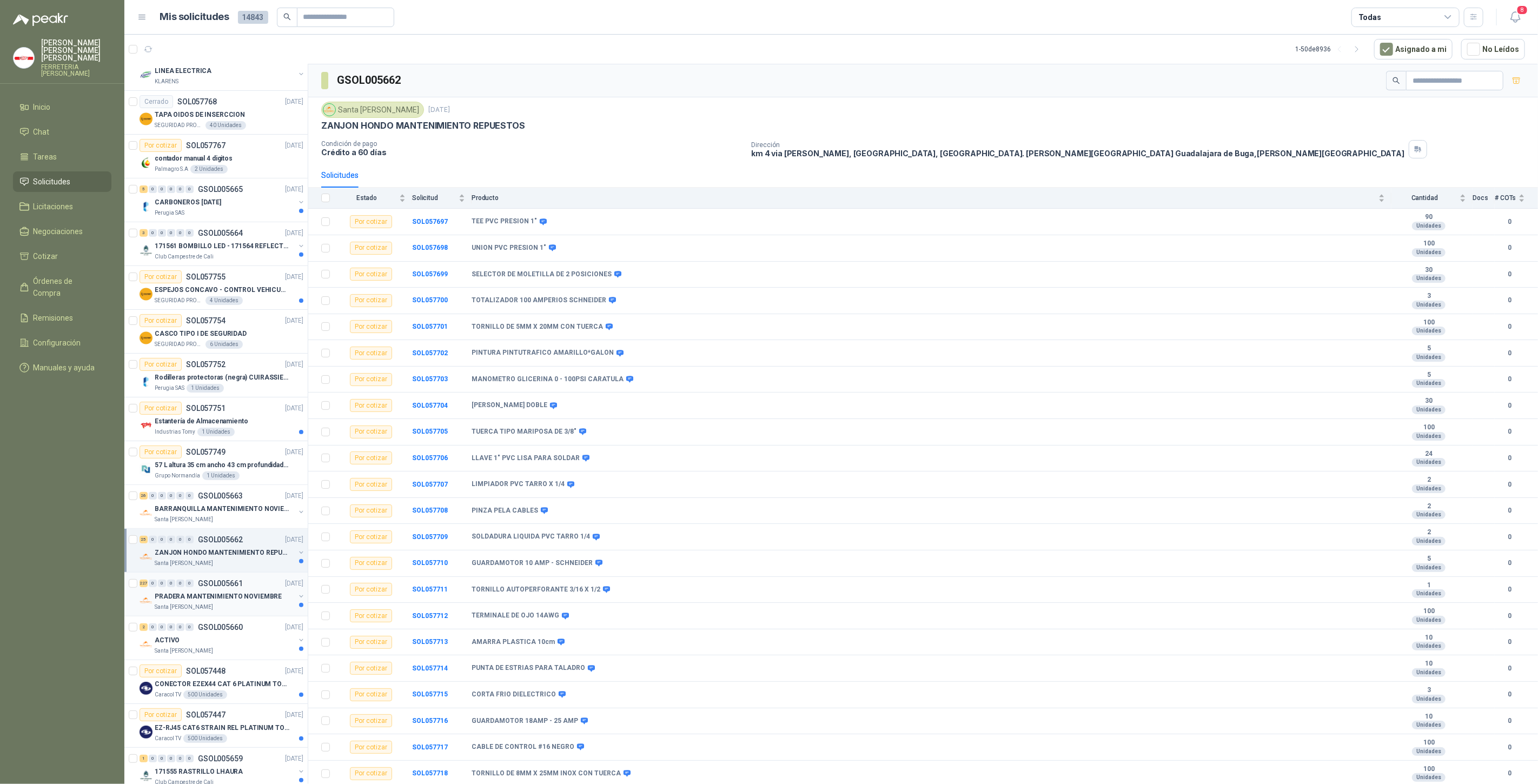
click at [199, 591] on p "PRADERA MANTENIMIENTO NOVIEMBRE" at bounding box center [218, 596] width 127 height 10
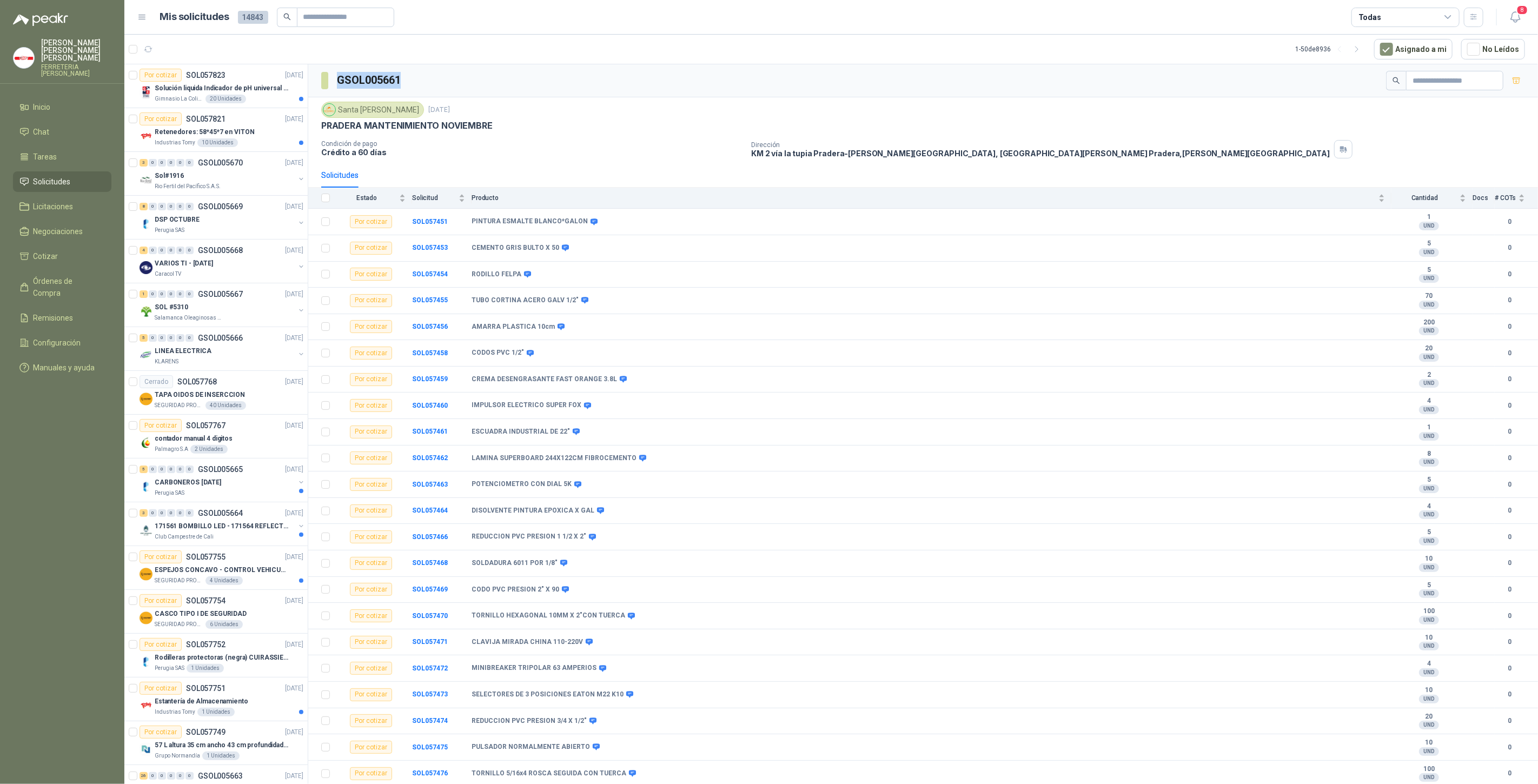
drag, startPoint x: 415, startPoint y: 77, endPoint x: 326, endPoint y: 72, distance: 89.1
click at [335, 81] on div "GSOL005661" at bounding box center [923, 81] width 1230 height 33
copy h3 "GSOL005661"
click at [313, 14] on input "text" at bounding box center [341, 18] width 75 height 18
paste input "**********"
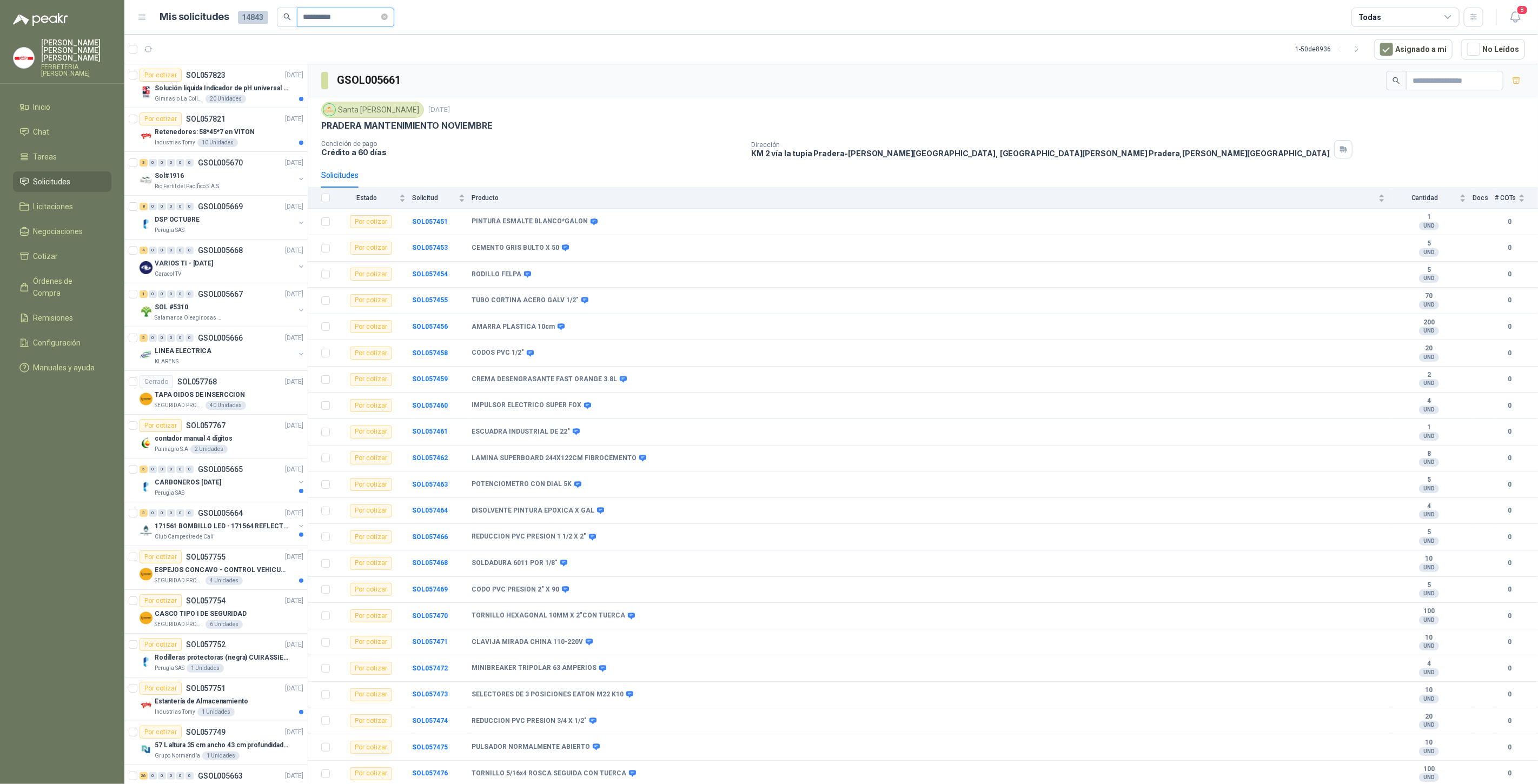
type input "**********"
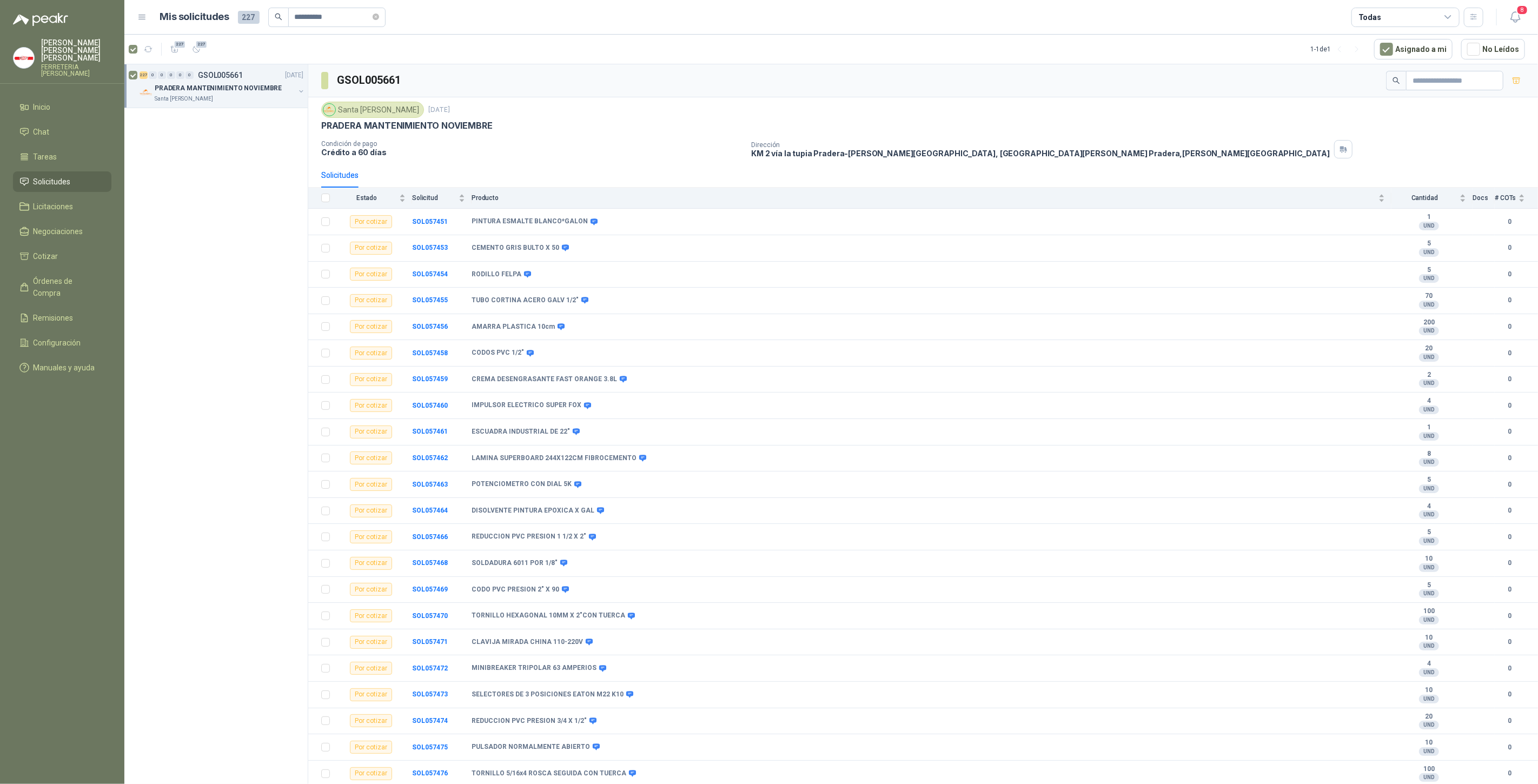
click at [171, 49] on icon "button" at bounding box center [175, 49] width 9 height 9
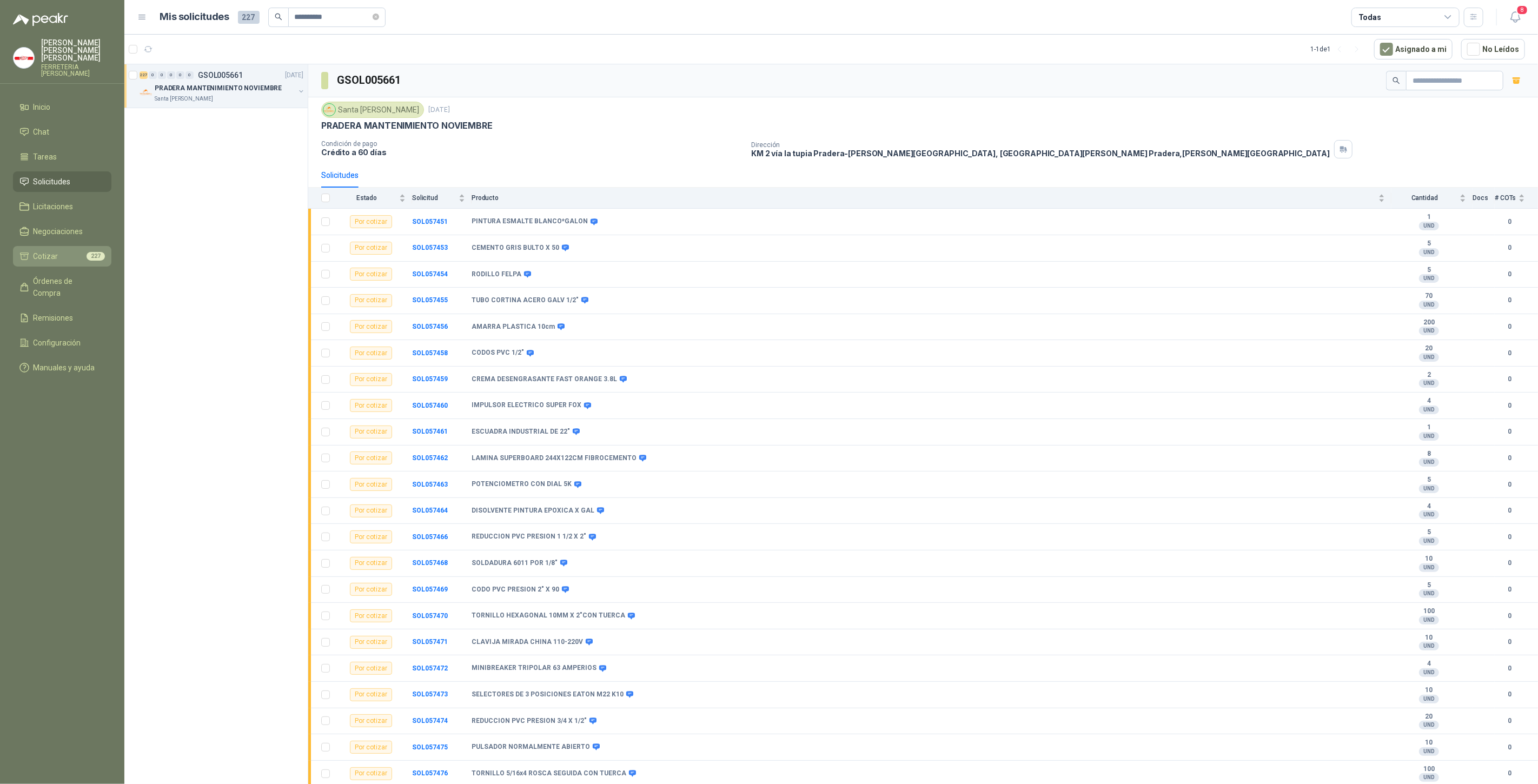
click at [49, 250] on span "Cotizar" at bounding box center [46, 257] width 25 height 12
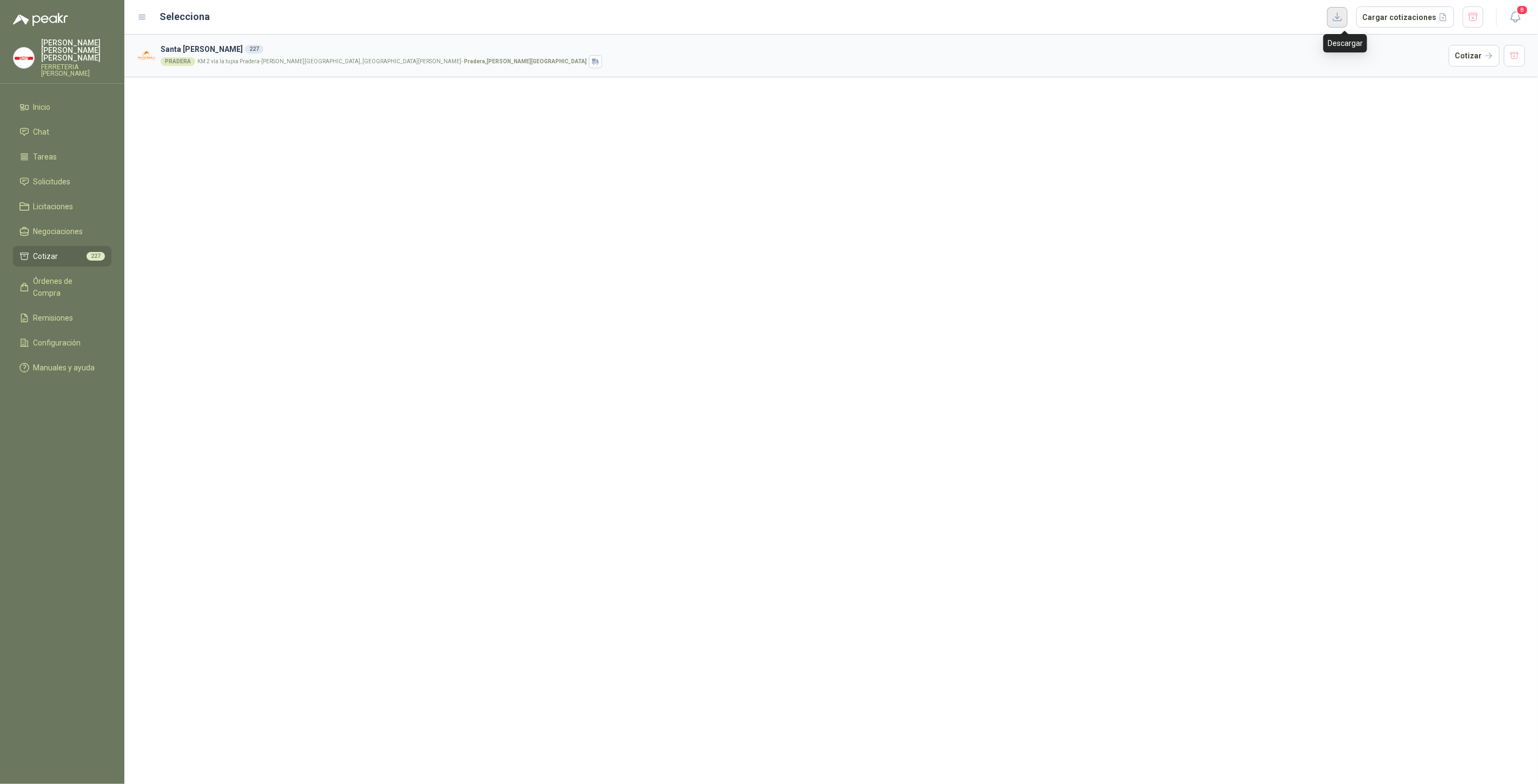
click at [1348, 22] on button "button" at bounding box center [1337, 17] width 21 height 21
click at [45, 152] on span "Tareas" at bounding box center [45, 157] width 24 height 12
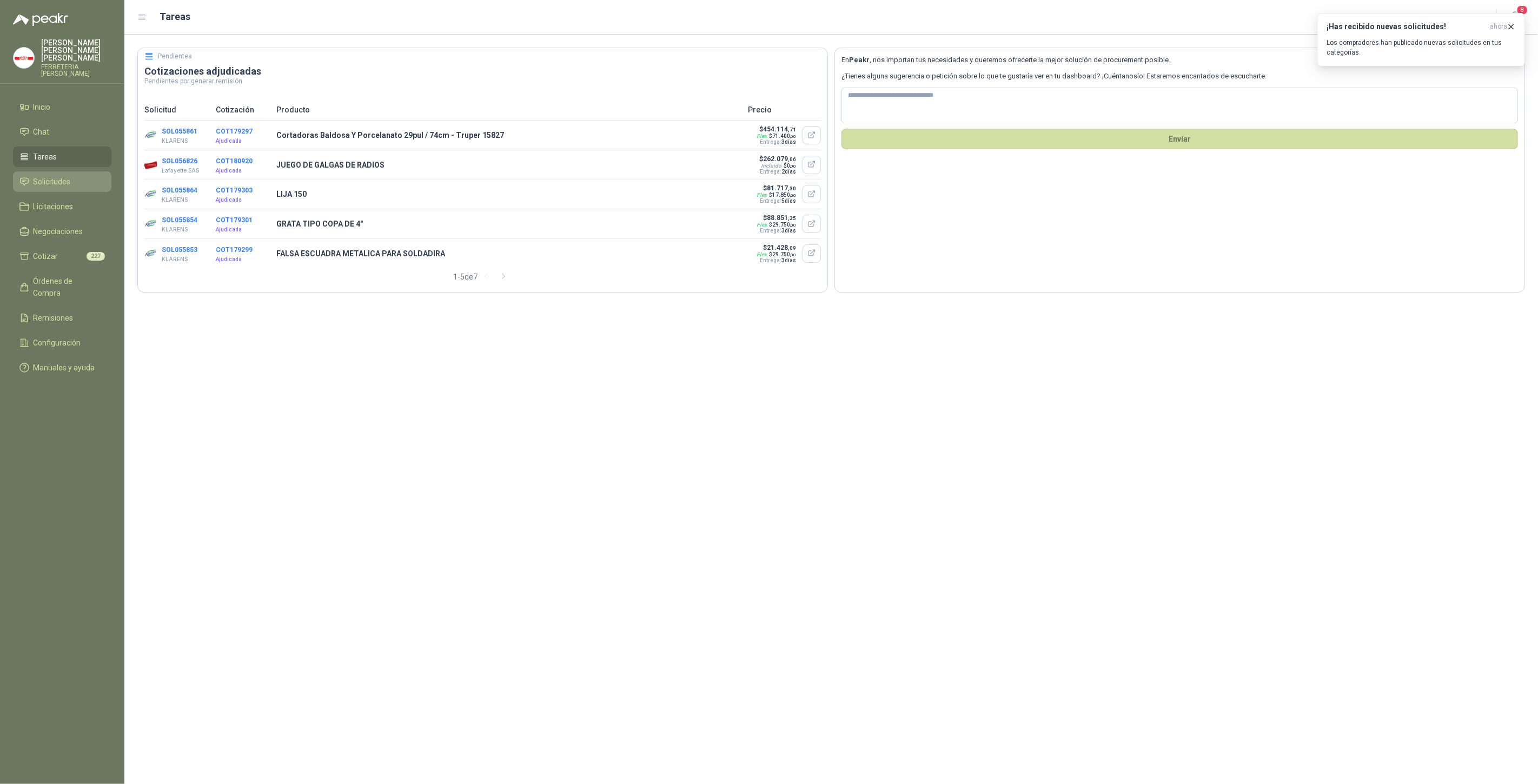
click at [69, 180] on span "Solicitudes" at bounding box center [52, 182] width 37 height 12
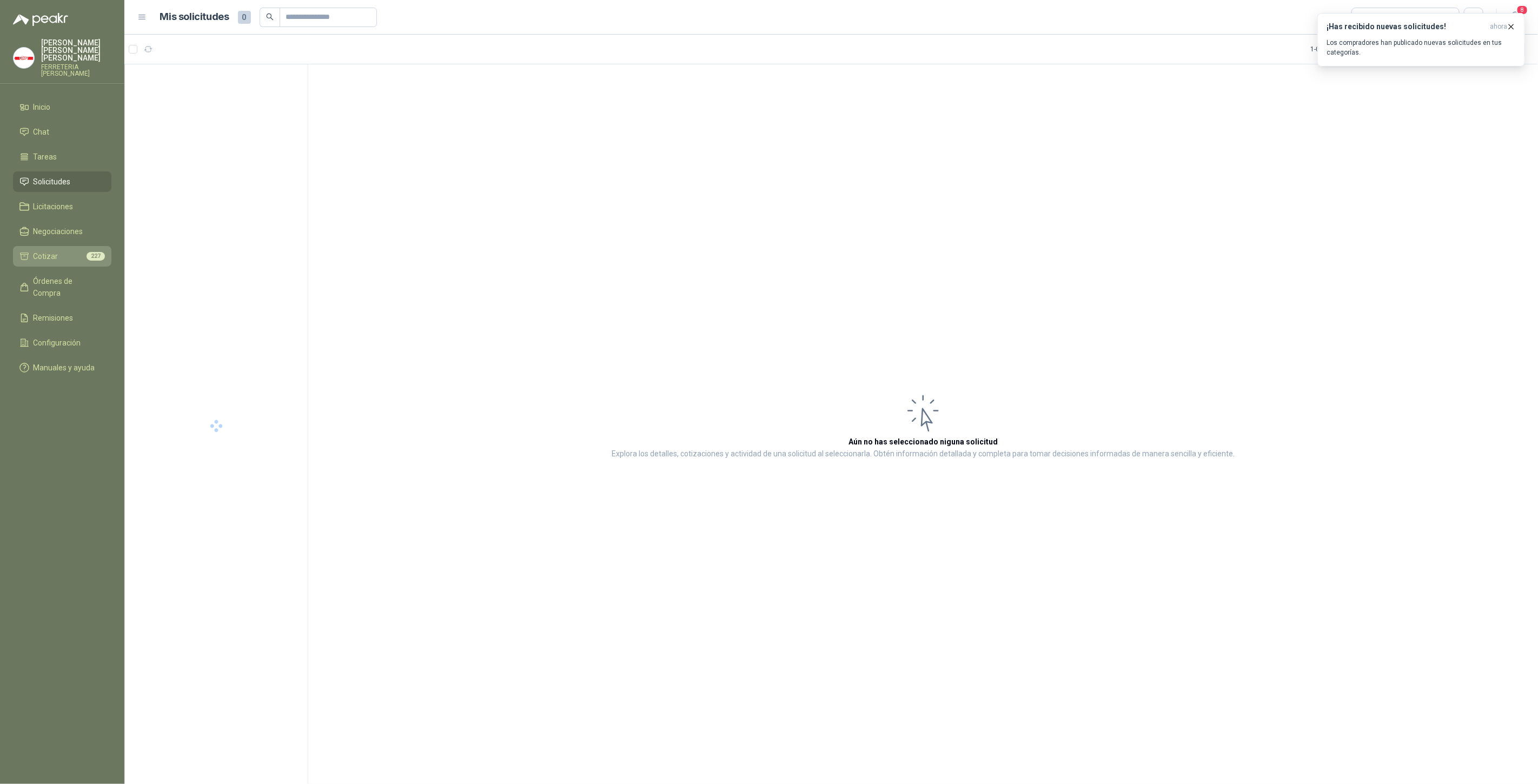
click at [74, 246] on link "Cotizar 227" at bounding box center [62, 256] width 98 height 21
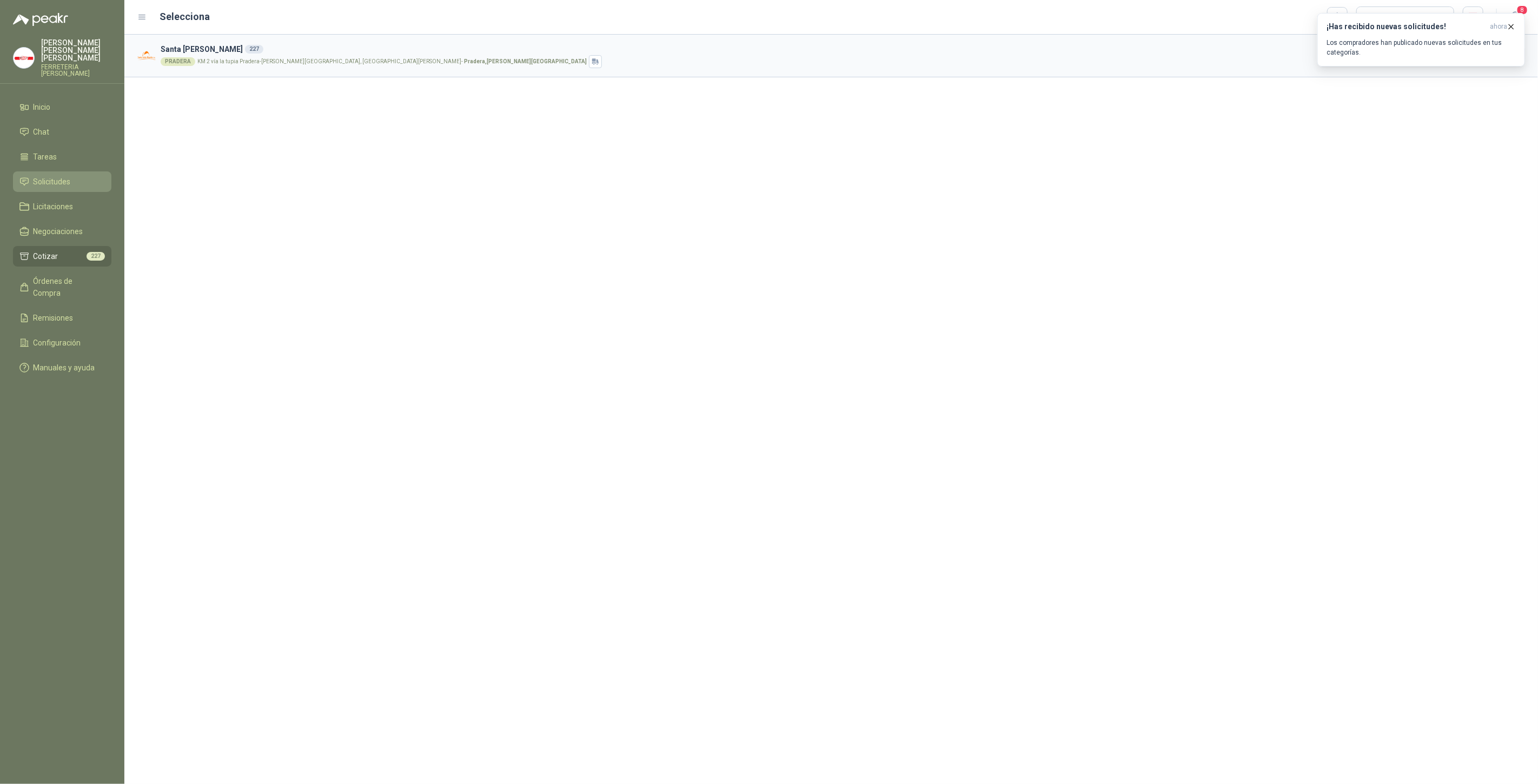
click at [53, 176] on span "Solicitudes" at bounding box center [52, 182] width 37 height 12
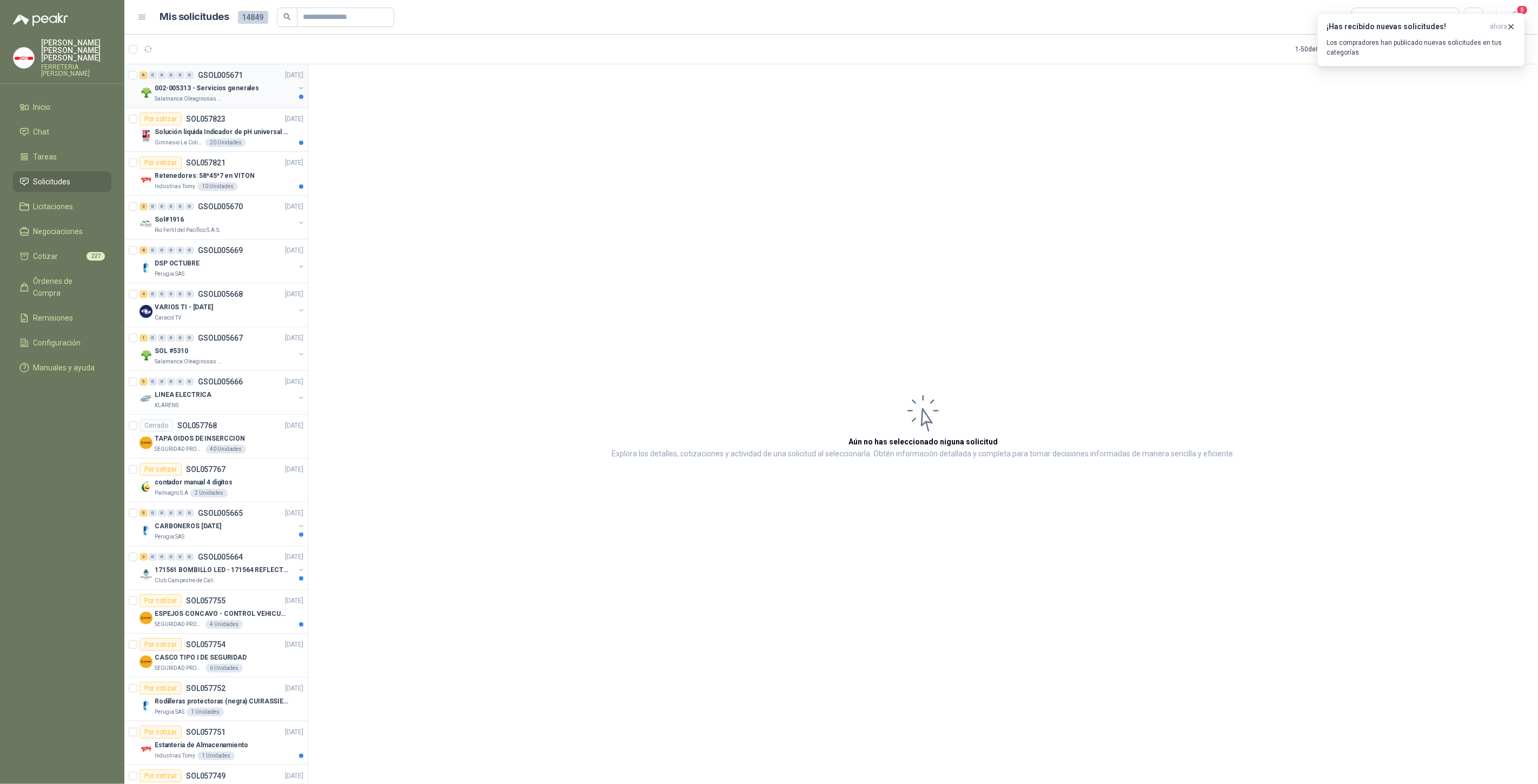
click at [212, 100] on p "Salamanca Oleaginosas SAS" at bounding box center [189, 98] width 69 height 8
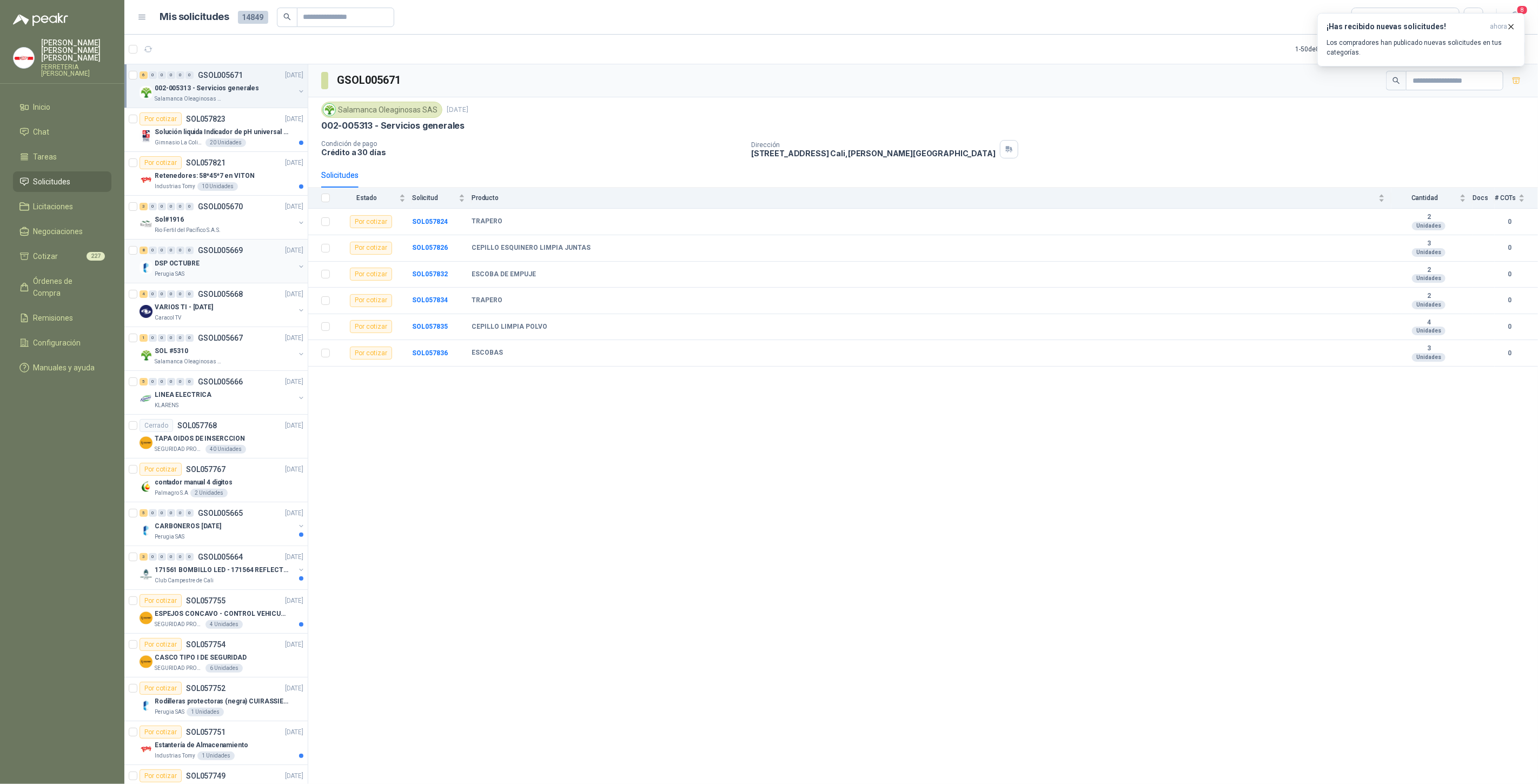
click at [209, 272] on div "Perugia SAS" at bounding box center [225, 273] width 140 height 8
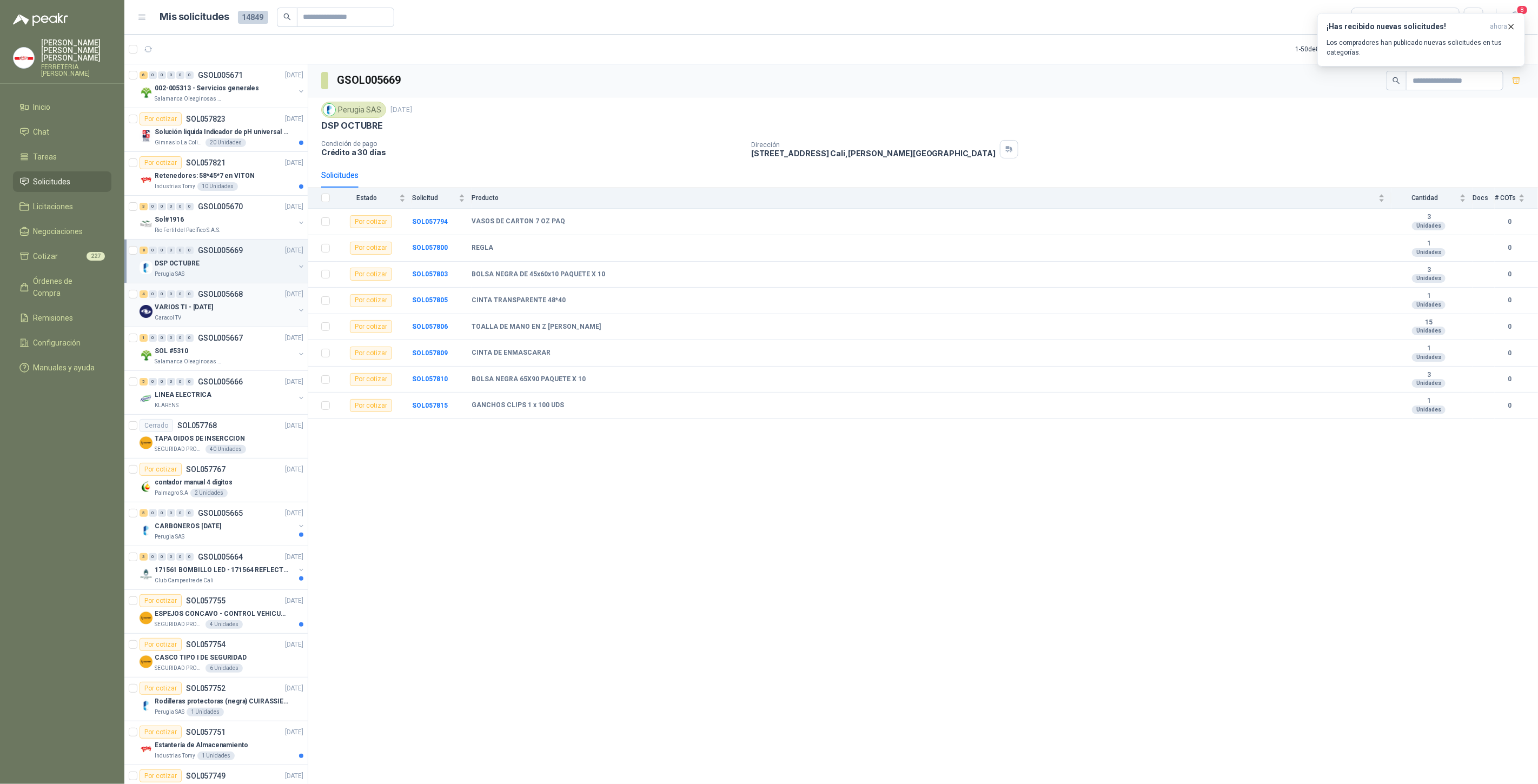
click at [226, 309] on div "VARIOS TI - [DATE]" at bounding box center [225, 307] width 140 height 13
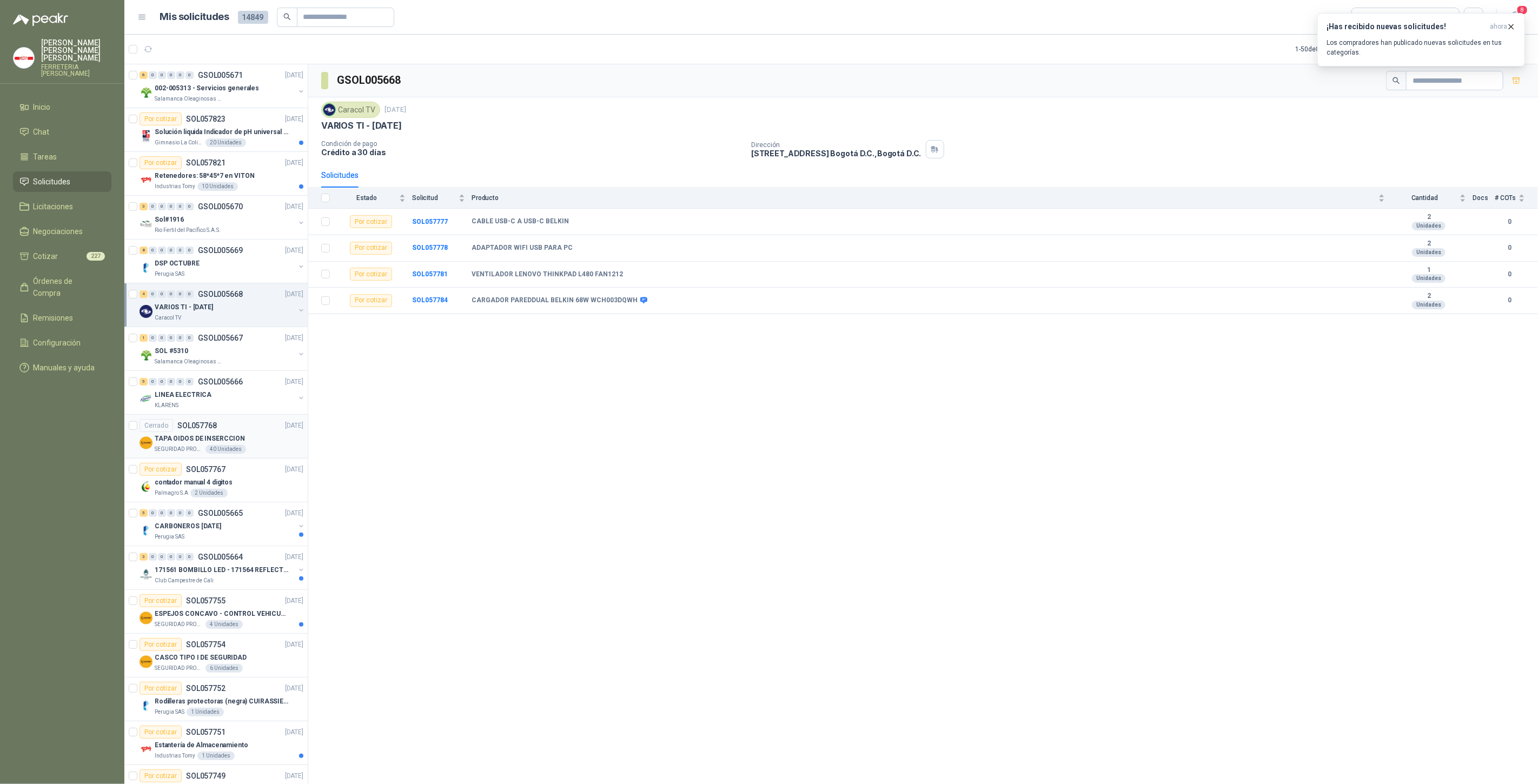
scroll to position [280, 0]
